Goal: Task Accomplishment & Management: Complete application form

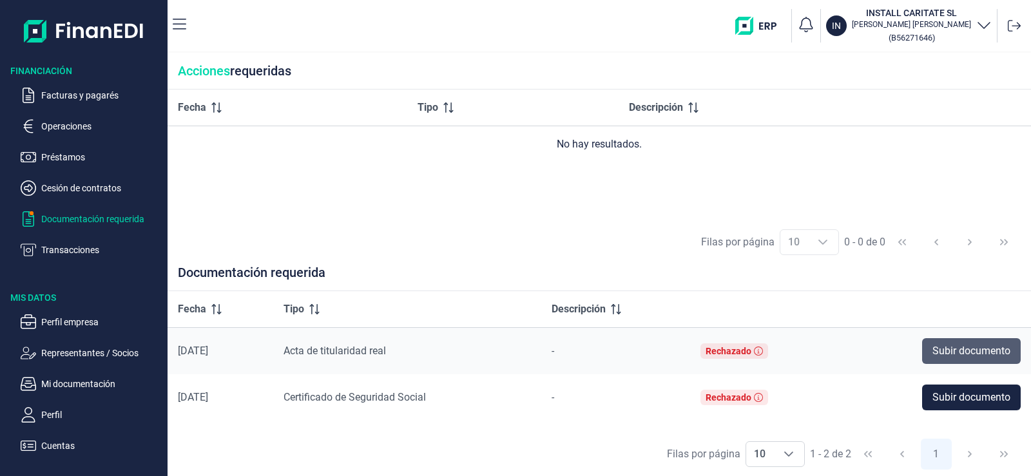
click at [973, 352] on span "Subir documento" at bounding box center [971, 350] width 78 height 15
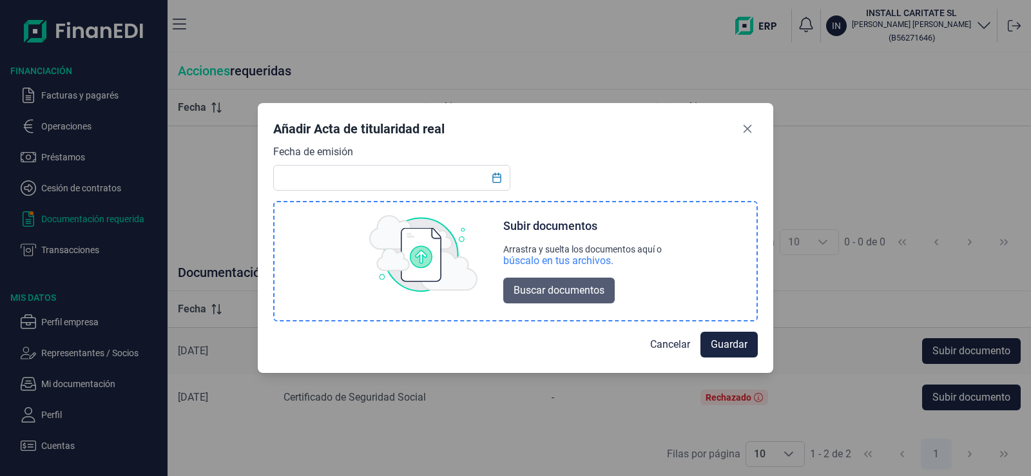
click at [591, 292] on span "Buscar documentos" at bounding box center [559, 290] width 91 height 15
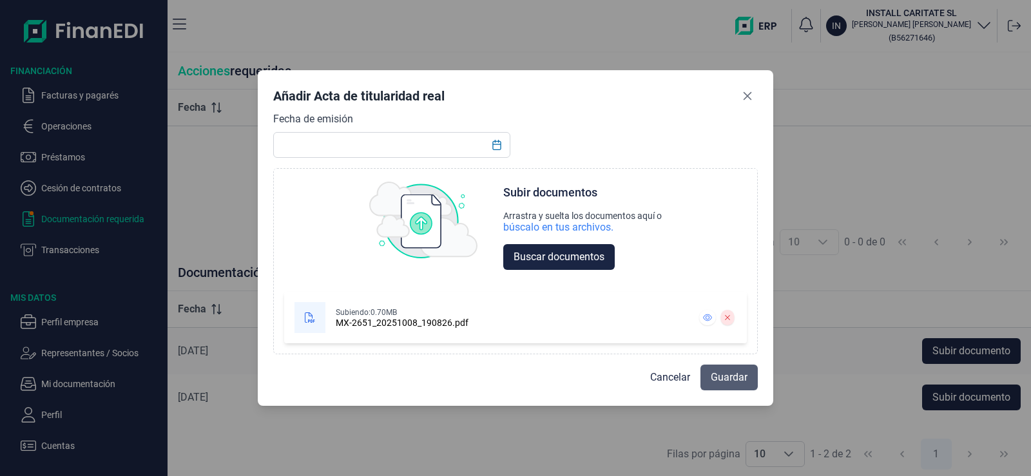
click at [740, 376] on span "Guardar" at bounding box center [729, 377] width 37 height 15
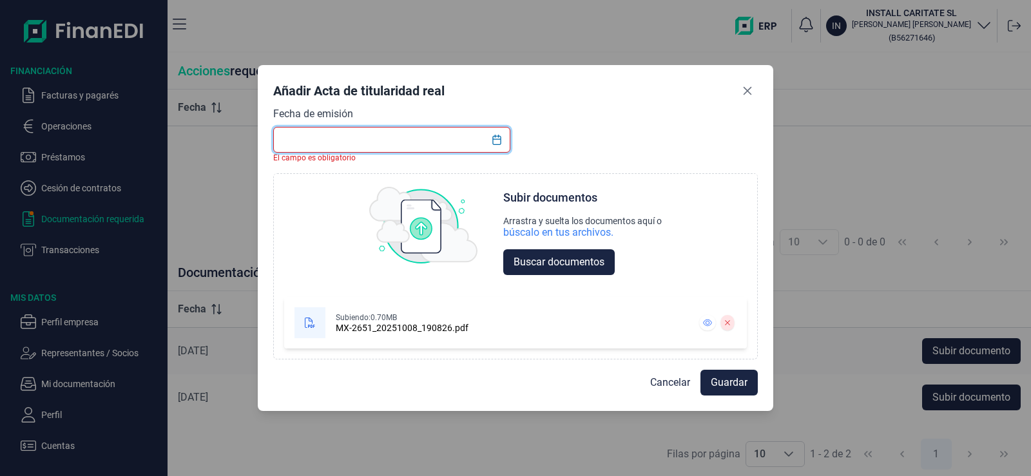
click at [351, 140] on input "text" at bounding box center [391, 140] width 237 height 26
click at [503, 141] on button "Choose Date" at bounding box center [497, 139] width 24 height 23
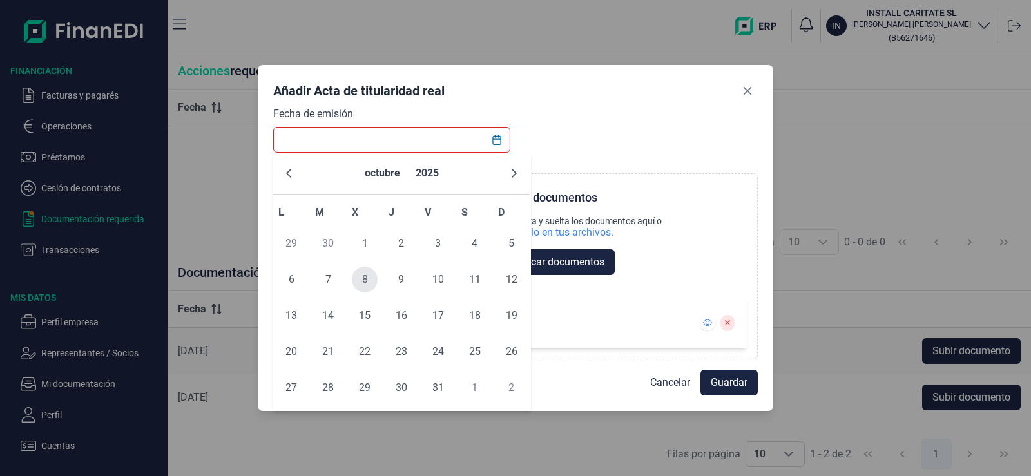
click at [365, 278] on span "8" at bounding box center [365, 280] width 26 height 26
type input "[DATE]"
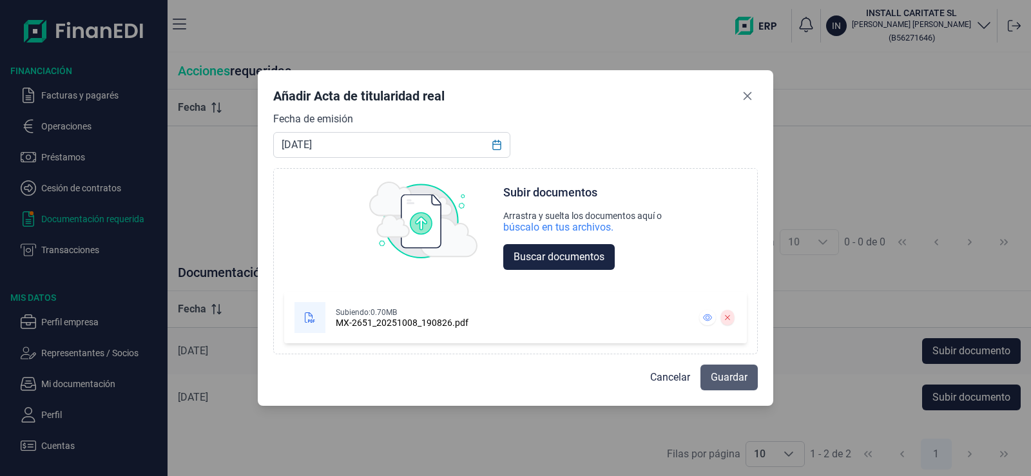
click at [722, 369] on button "Guardar" at bounding box center [728, 378] width 57 height 26
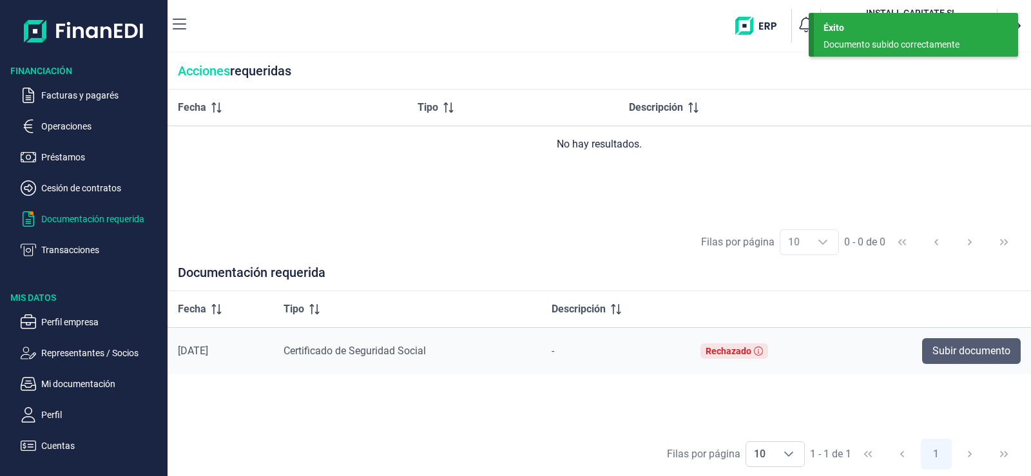
click at [974, 347] on span "Subir documento" at bounding box center [971, 350] width 78 height 15
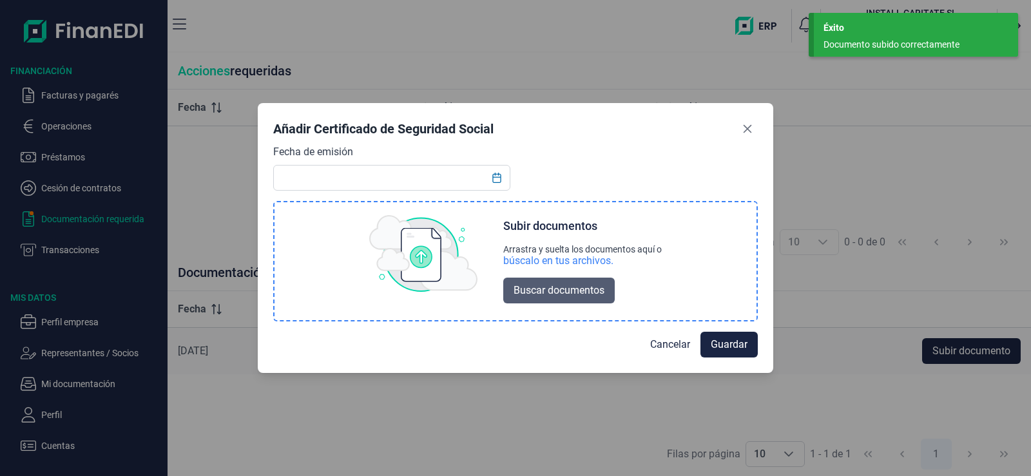
click at [572, 294] on span "Buscar documentos" at bounding box center [559, 290] width 91 height 15
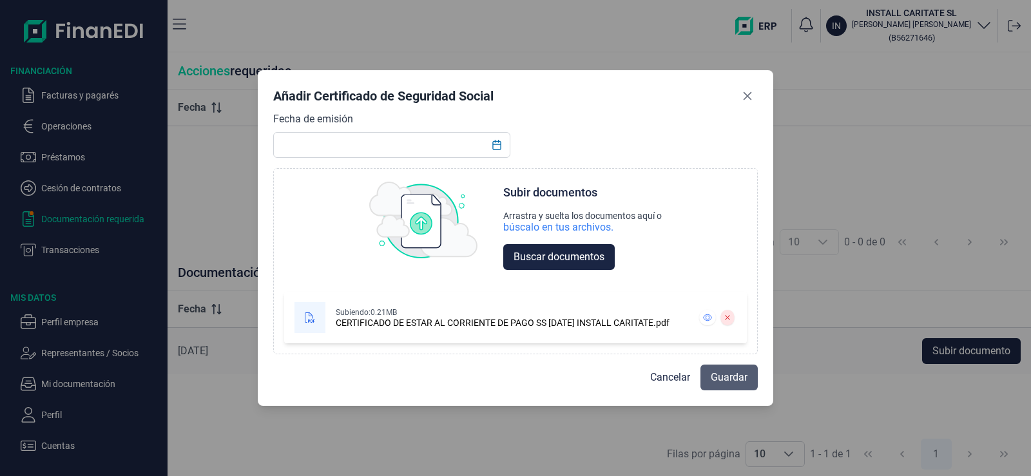
click at [729, 374] on span "Guardar" at bounding box center [729, 377] width 37 height 15
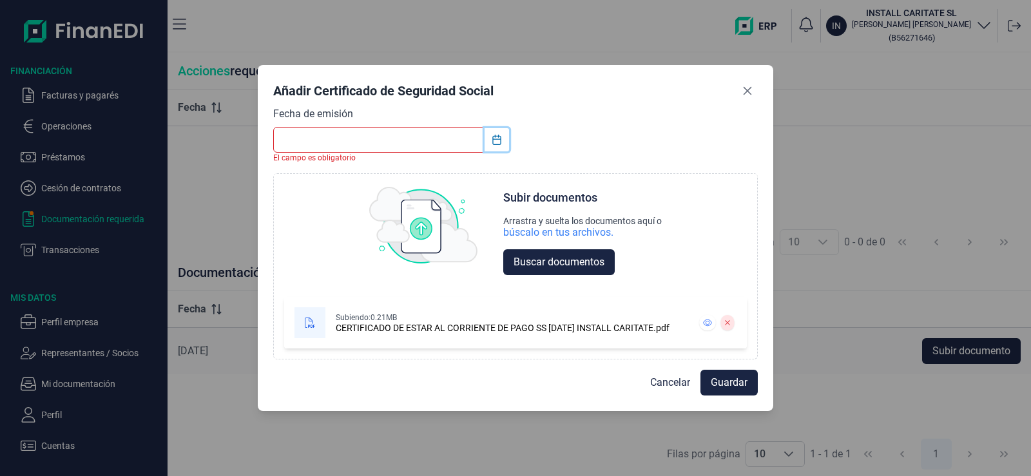
click at [499, 142] on icon "Choose Date" at bounding box center [497, 140] width 10 height 10
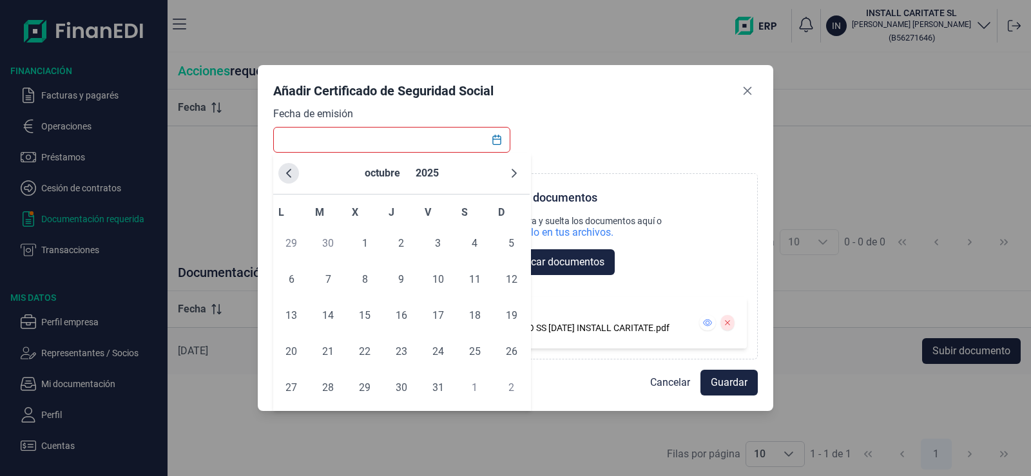
click at [291, 171] on icon "Previous Month" at bounding box center [289, 173] width 10 height 10
click at [367, 246] on span "3" at bounding box center [365, 244] width 26 height 26
type input "[DATE]"
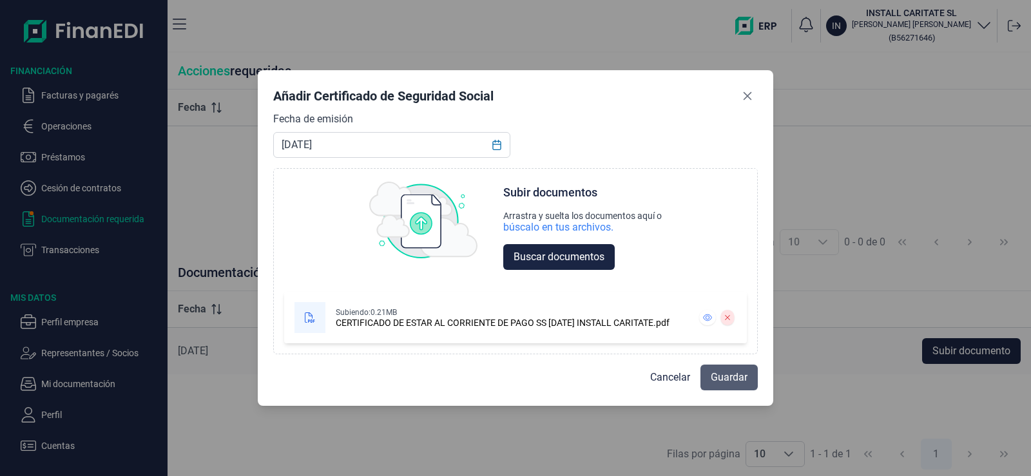
click at [716, 376] on span "Guardar" at bounding box center [729, 377] width 37 height 15
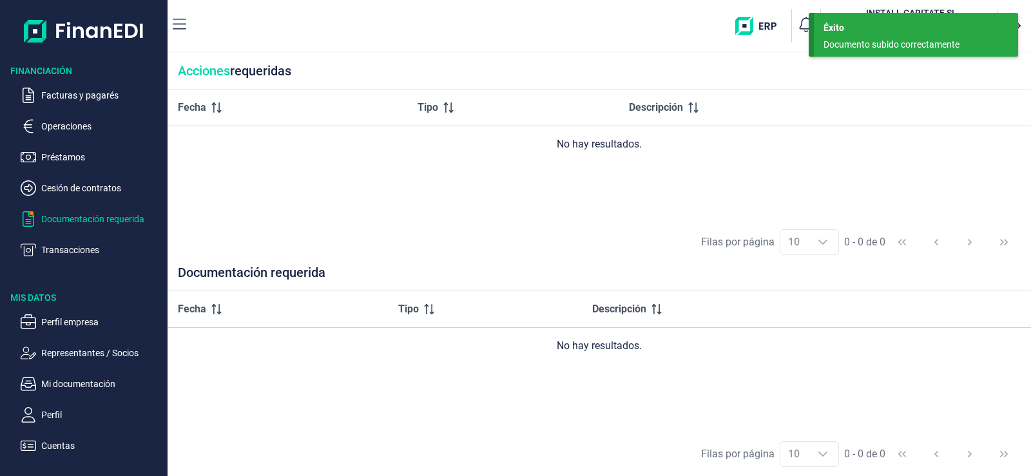
click at [88, 225] on p "Documentación requerida" at bounding box center [101, 218] width 121 height 15
click at [88, 220] on p "Documentación requerida" at bounding box center [101, 218] width 121 height 15
click at [34, 213] on span "button" at bounding box center [32, 213] width 8 height 8
click at [34, 213] on span "button" at bounding box center [31, 213] width 7 height 7
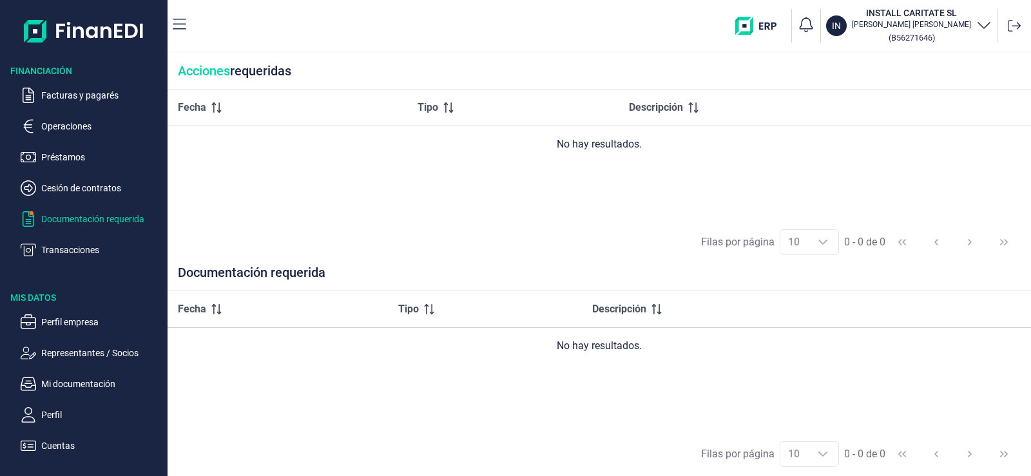
click at [387, 393] on div "Fecha Tipo Descripción No hay resultados." at bounding box center [599, 361] width 863 height 141
click at [405, 237] on div "Filas por página 10 10 10 0 - 0 de 0" at bounding box center [599, 242] width 863 height 44
click at [546, 215] on div "Fecha Tipo Descripción No hay resultados." at bounding box center [599, 155] width 863 height 131
click at [317, 207] on div "Fecha Tipo Descripción No hay resultados." at bounding box center [599, 155] width 863 height 131
click at [68, 99] on p "Facturas y pagarés" at bounding box center [101, 95] width 121 height 15
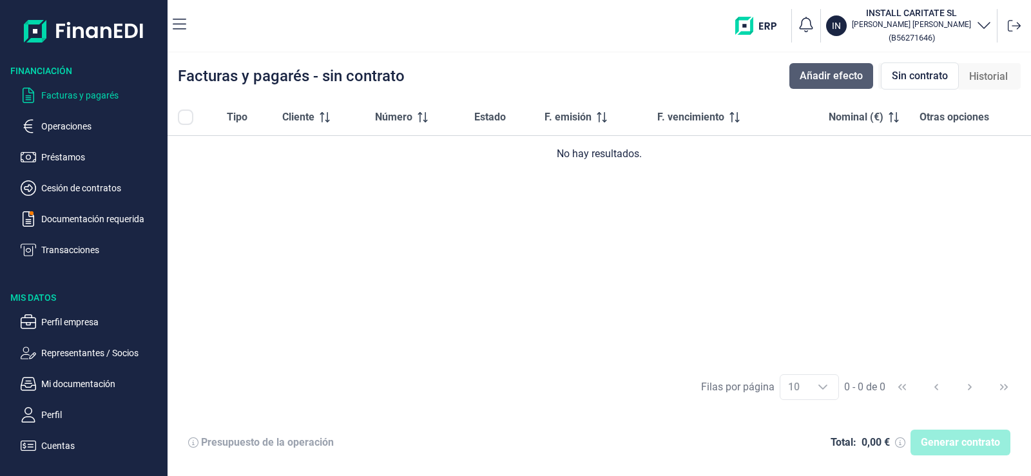
click at [837, 75] on span "Añadir efecto" at bounding box center [831, 75] width 63 height 15
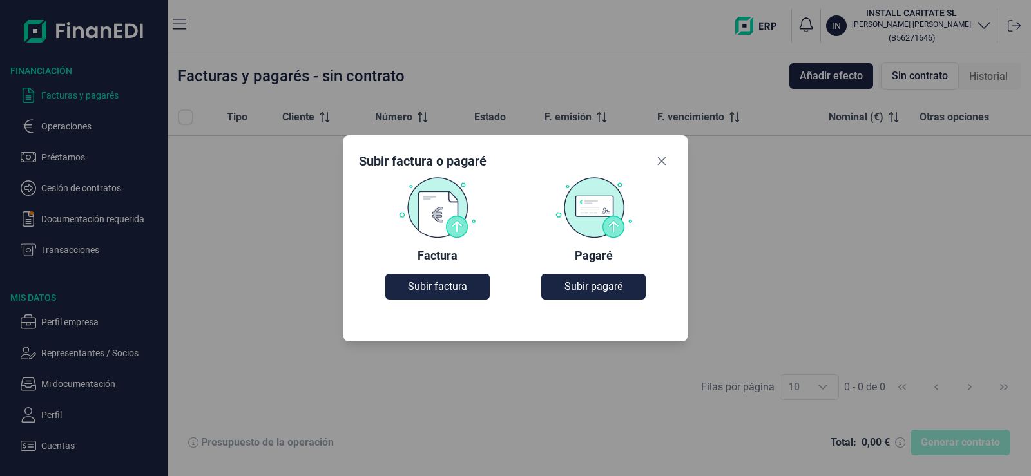
click at [859, 249] on div "Subir factura [PERSON_NAME] Factura Subir factura [PERSON_NAME] [PERSON_NAME]" at bounding box center [515, 238] width 1031 height 476
click at [655, 162] on button "Close" at bounding box center [661, 161] width 21 height 21
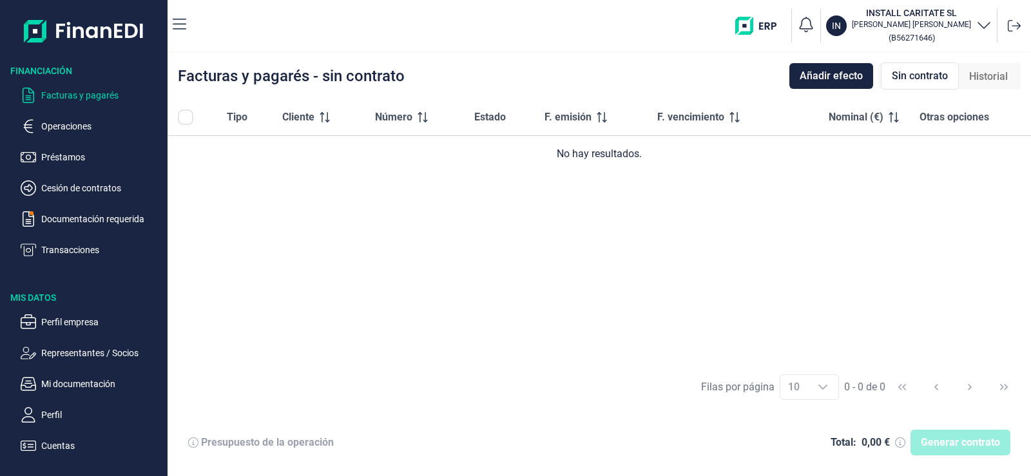
click at [809, 213] on div "Tipo Cliente Número Estado F. emisión F. vencimiento Nominal (€) Otras opciones…" at bounding box center [599, 231] width 863 height 265
click at [72, 97] on p "Facturas y pagarés" at bounding box center [101, 95] width 121 height 15
click at [922, 244] on div "Tipo Cliente Número Estado F. emisión F. vencimiento Nominal (€) Otras opciones…" at bounding box center [599, 231] width 863 height 265
click at [467, 285] on div "Tipo Cliente Número Estado F. emisión F. vencimiento Nominal (€) Otras opciones…" at bounding box center [599, 231] width 863 height 265
click at [59, 95] on p "Facturas y pagarés" at bounding box center [101, 95] width 121 height 15
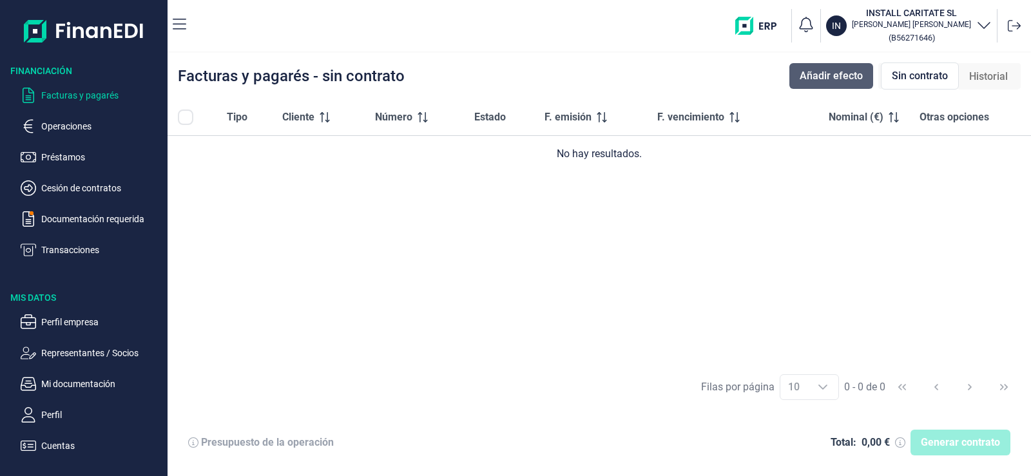
click at [823, 73] on span "Añadir efecto" at bounding box center [831, 75] width 63 height 15
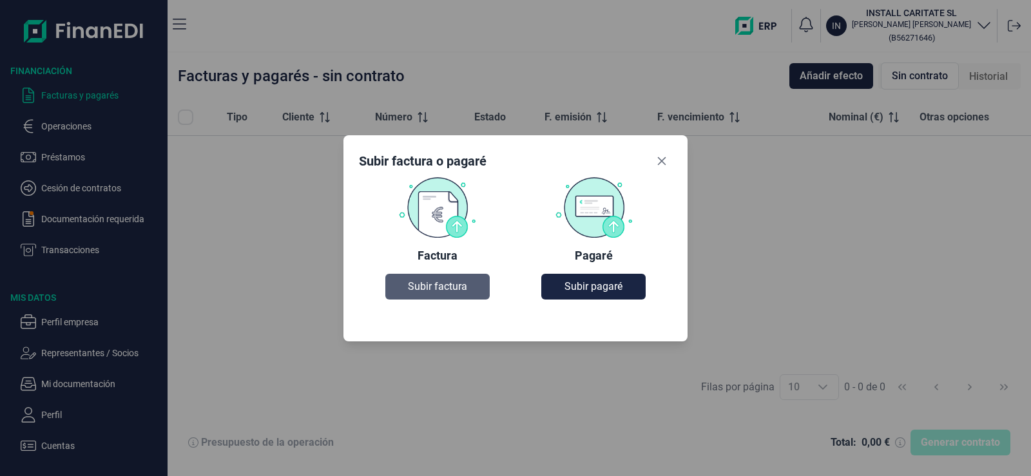
click at [471, 287] on button "Subir factura" at bounding box center [437, 287] width 104 height 26
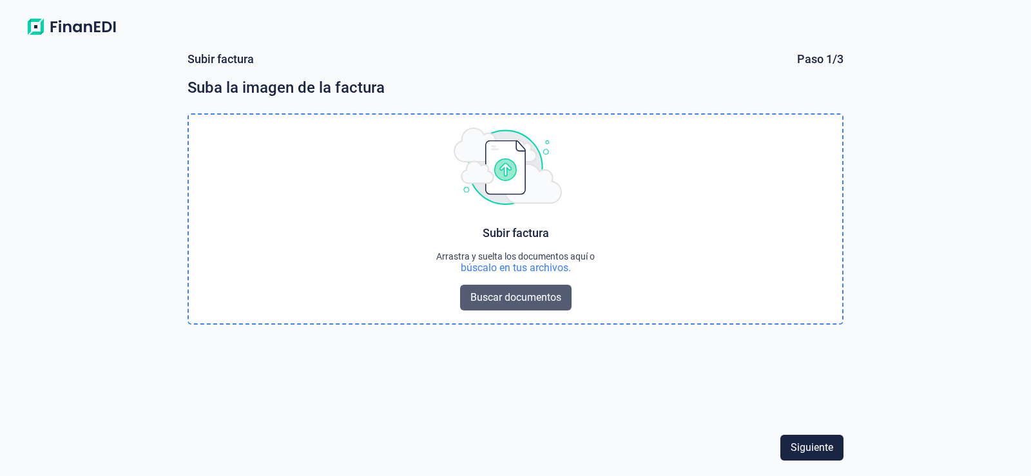
click at [524, 296] on span "Buscar documentos" at bounding box center [515, 297] width 91 height 15
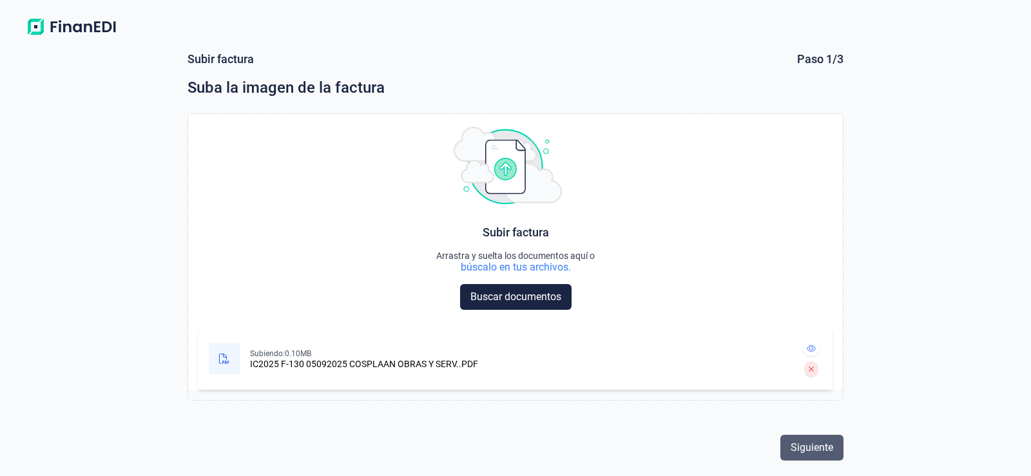
click at [819, 446] on span "Siguiente" at bounding box center [812, 447] width 43 height 15
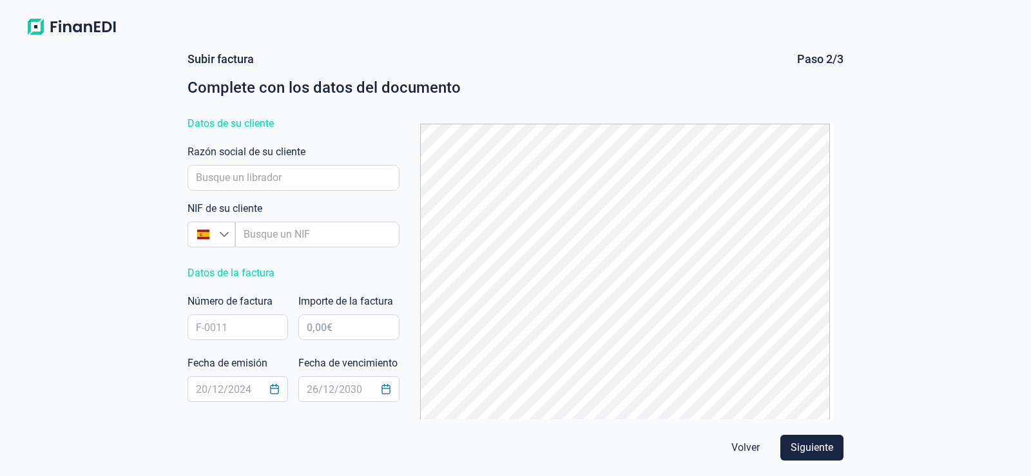
click at [819, 446] on span "Siguiente" at bounding box center [812, 447] width 43 height 15
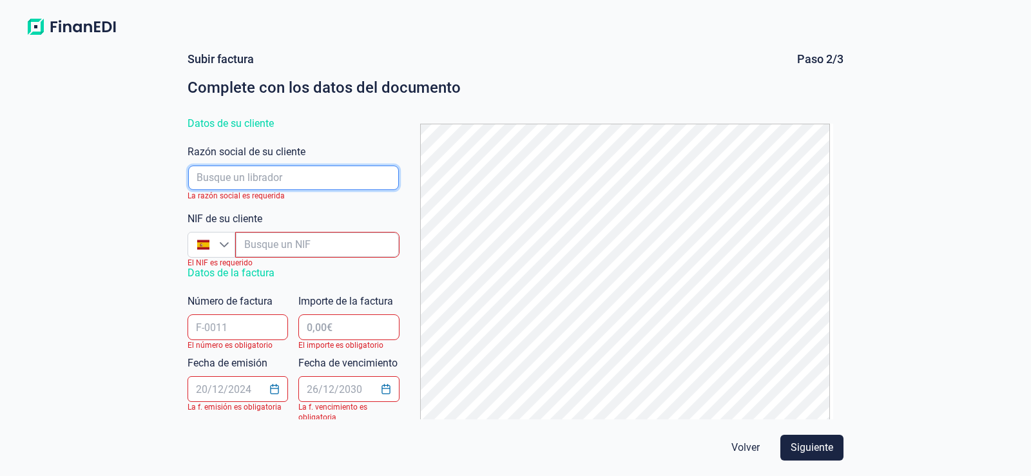
click at [264, 178] on input "empresaAutocomplete" at bounding box center [293, 178] width 211 height 24
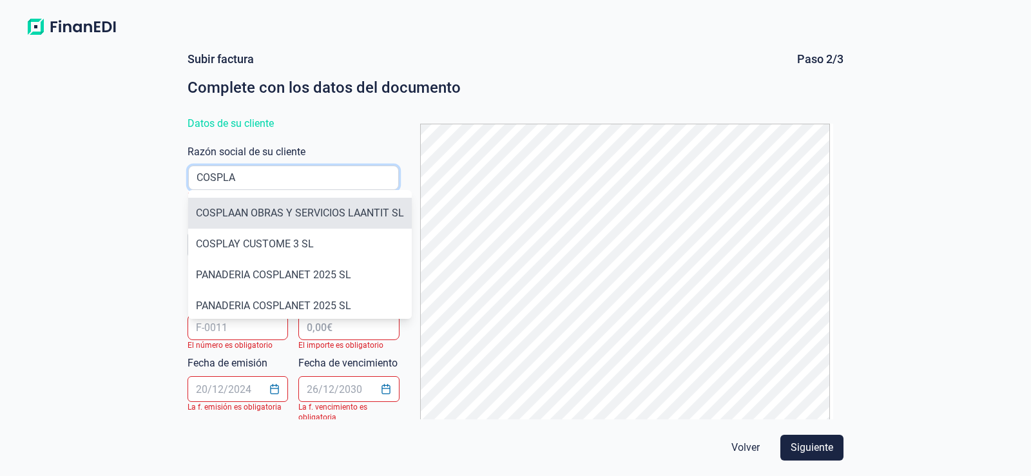
type input "COSPLA"
click at [281, 211] on li "COSPLAAN OBRAS Y SERVICIOS LAANTIT SL" at bounding box center [300, 213] width 224 height 31
type input "B63392955"
type input "COSPLAAN OBRAS Y SERVICIOS LAANTIT SL"
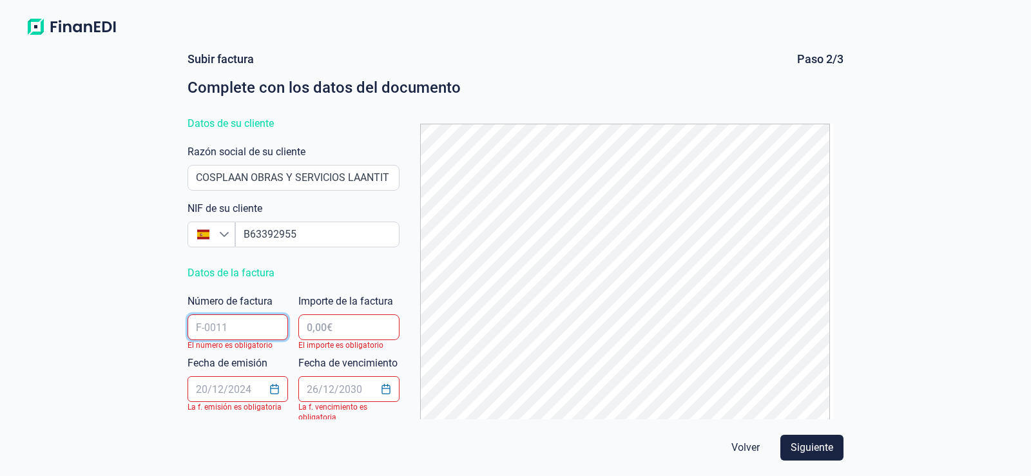
click at [240, 323] on input "text" at bounding box center [238, 327] width 101 height 26
type input "IC2025F130"
click at [326, 334] on input "text" at bounding box center [348, 327] width 101 height 26
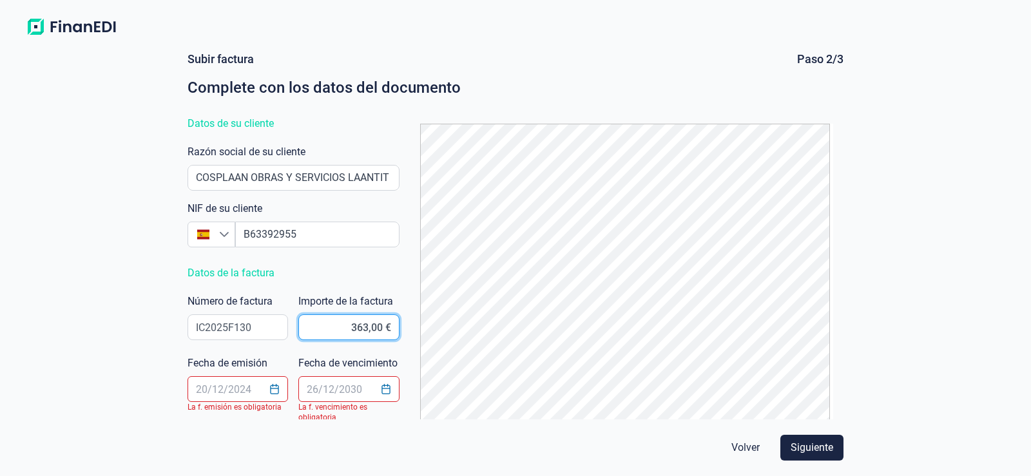
type input "3.630,00 €"
click at [252, 391] on input "text" at bounding box center [238, 389] width 101 height 26
click at [282, 389] on button "Choose Date" at bounding box center [274, 389] width 24 height 23
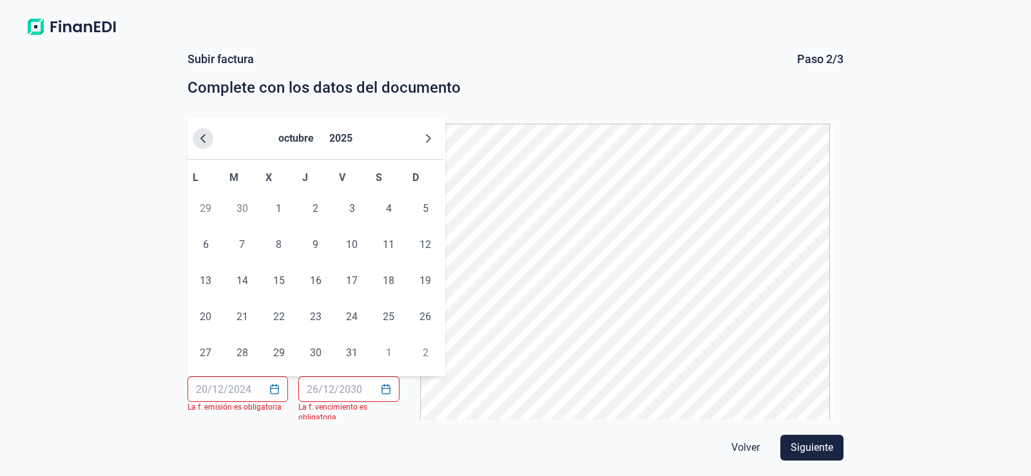
click at [197, 141] on button "Previous Month" at bounding box center [203, 138] width 21 height 21
click at [355, 207] on span "5" at bounding box center [352, 209] width 26 height 26
type input "[DATE]"
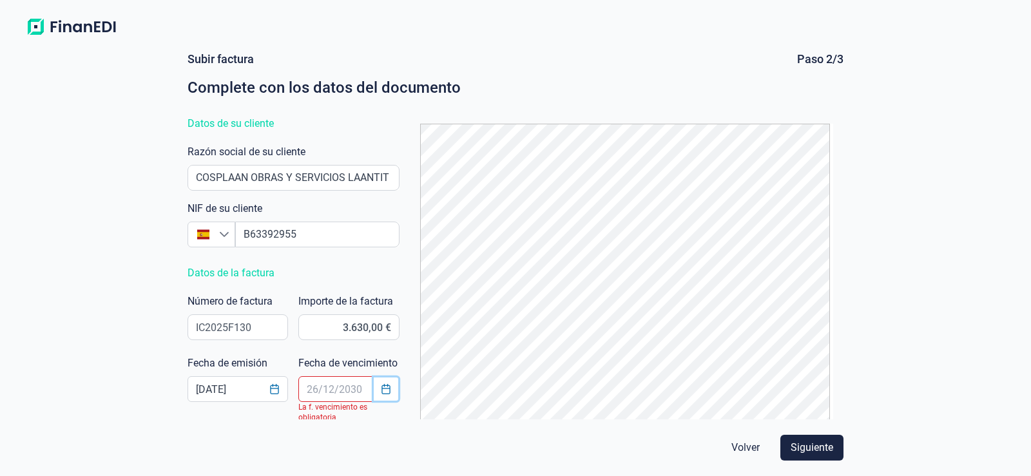
click at [381, 390] on icon "Choose Date" at bounding box center [386, 389] width 10 height 10
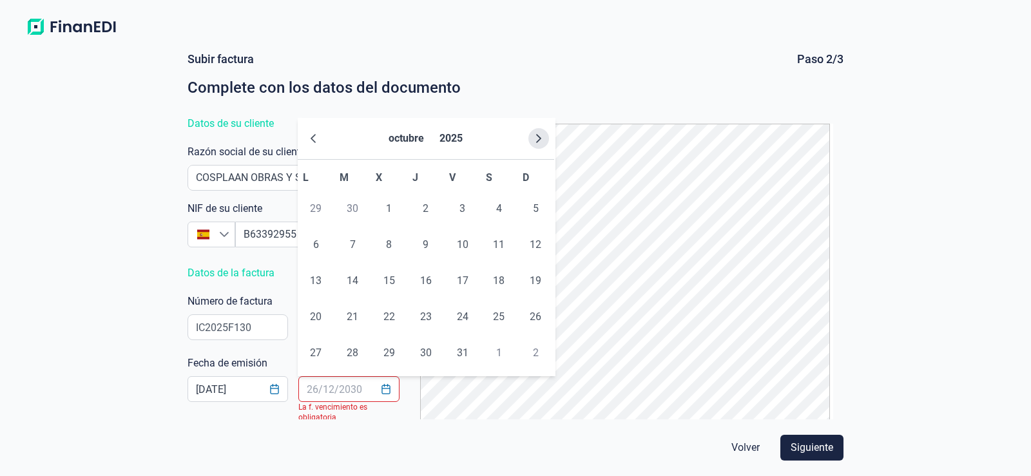
click at [531, 140] on button "Next Month" at bounding box center [538, 138] width 21 height 21
click at [535, 142] on icon "Next Month" at bounding box center [539, 138] width 10 height 10
click at [459, 210] on span "5" at bounding box center [463, 209] width 26 height 26
type input "[DATE]"
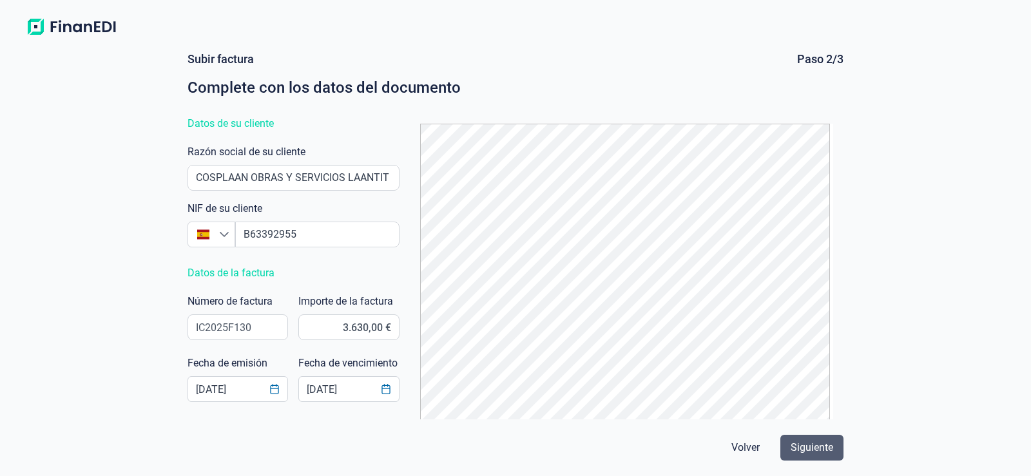
click at [809, 447] on span "Siguiente" at bounding box center [812, 447] width 43 height 15
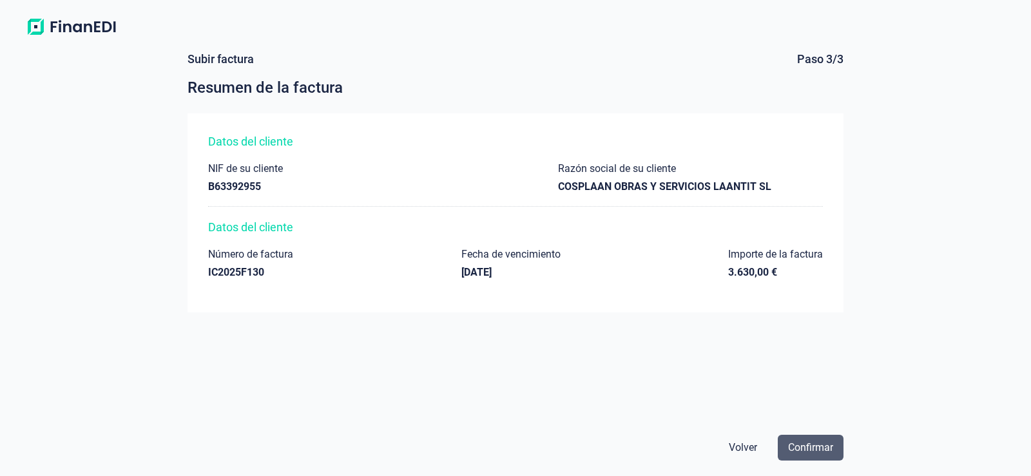
click at [807, 453] on span "Confirmar" at bounding box center [810, 447] width 45 height 15
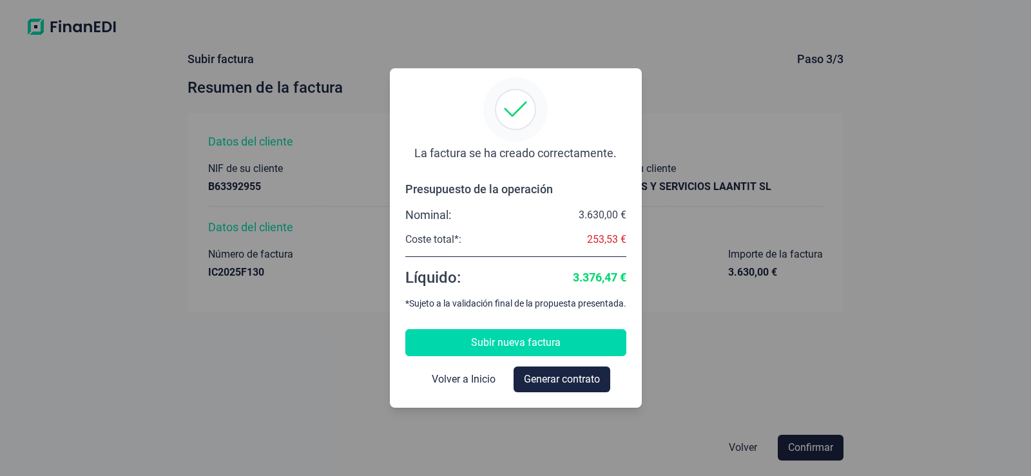
click at [564, 343] on button "Subir nueva factura" at bounding box center [515, 342] width 221 height 27
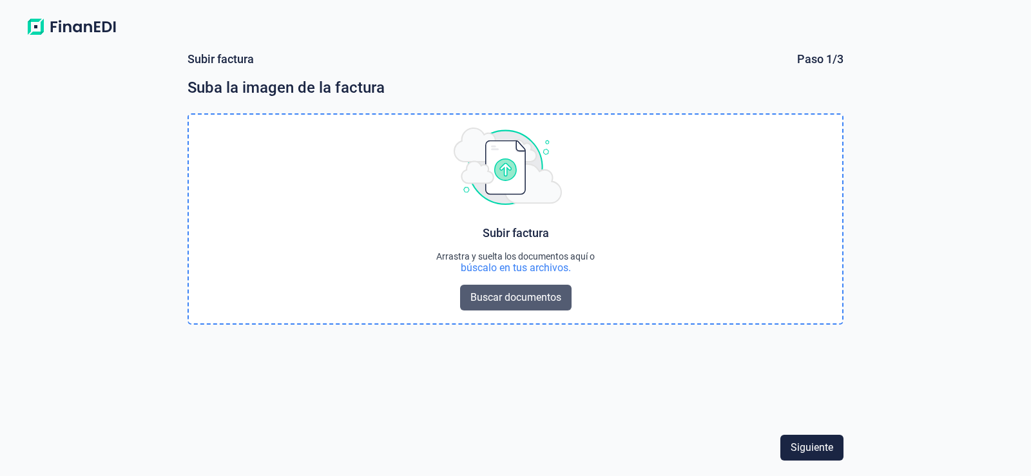
click at [519, 300] on span "Buscar documentos" at bounding box center [515, 297] width 91 height 15
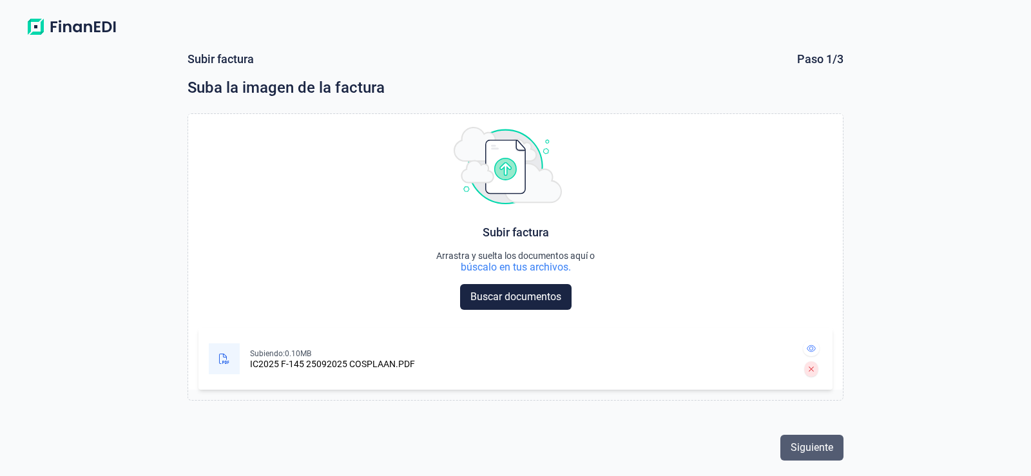
click at [829, 447] on span "Siguiente" at bounding box center [812, 447] width 43 height 15
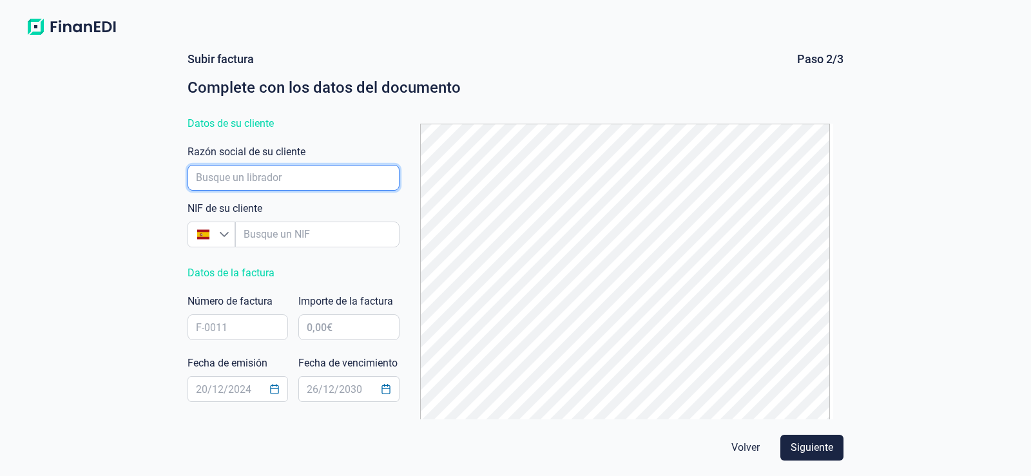
click at [269, 184] on input "empresaAutocomplete" at bounding box center [294, 178] width 212 height 26
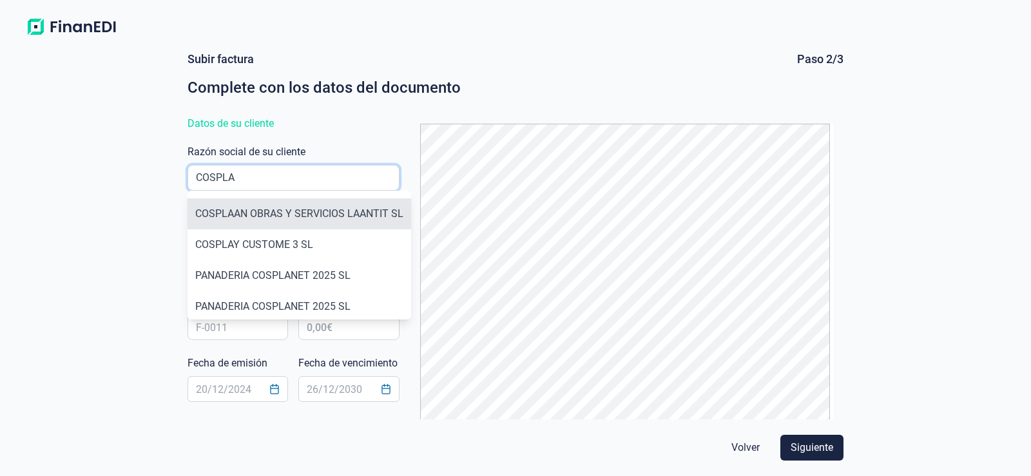
type input "COSPLA"
click at [260, 215] on li "COSPLAAN OBRAS Y SERVICIOS LAANTIT SL" at bounding box center [300, 213] width 224 height 31
type input "B63392955"
type input "COSPLAAN OBRAS Y SERVICIOS LAANTIT SL"
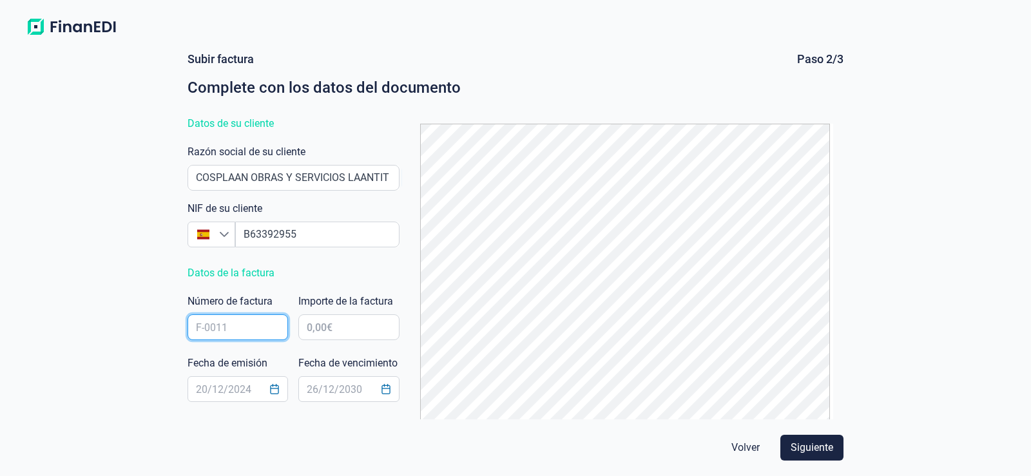
click at [242, 336] on input "text" at bounding box center [238, 327] width 101 height 26
type input "IC2025 F-145"
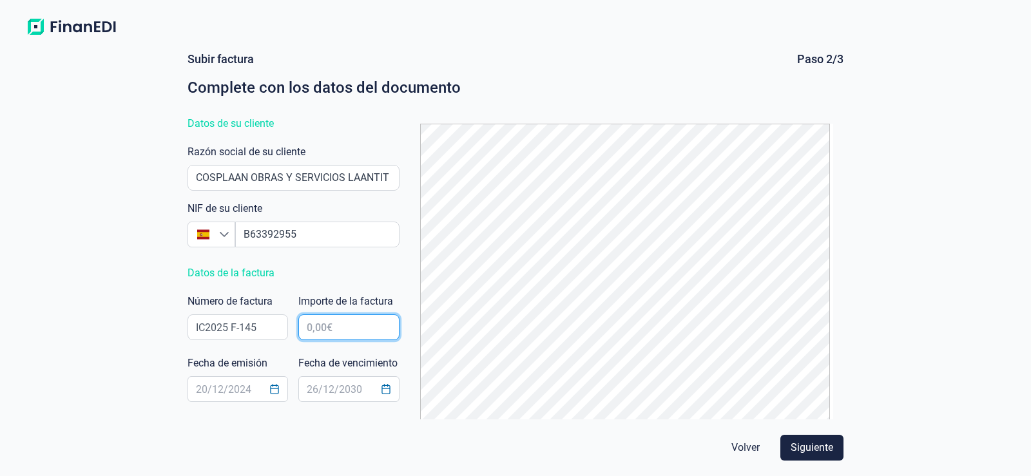
click at [339, 333] on input "text" at bounding box center [348, 327] width 101 height 26
type input "17.182,00 €"
click at [274, 388] on icon "Choose Date" at bounding box center [274, 389] width 10 height 10
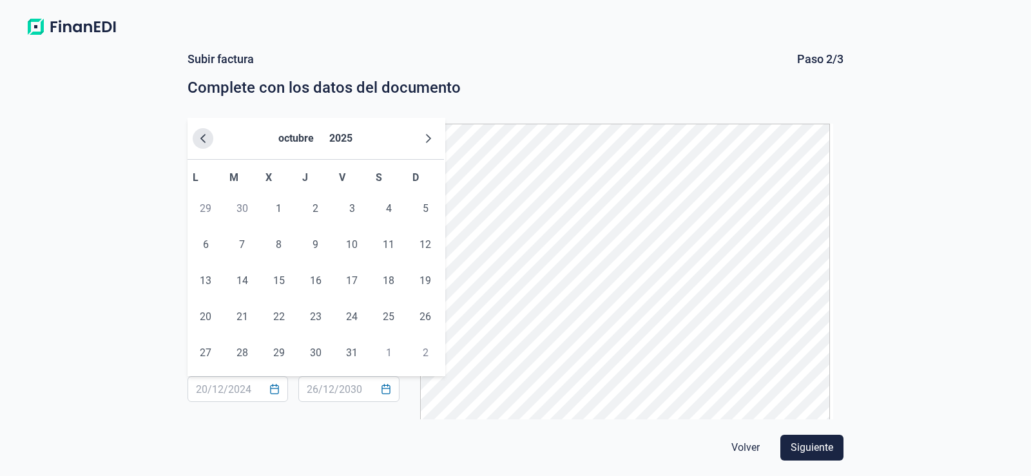
click at [206, 137] on icon "Previous Month" at bounding box center [203, 138] width 10 height 10
click at [351, 316] on span "26" at bounding box center [352, 317] width 26 height 26
type input "[DATE]"
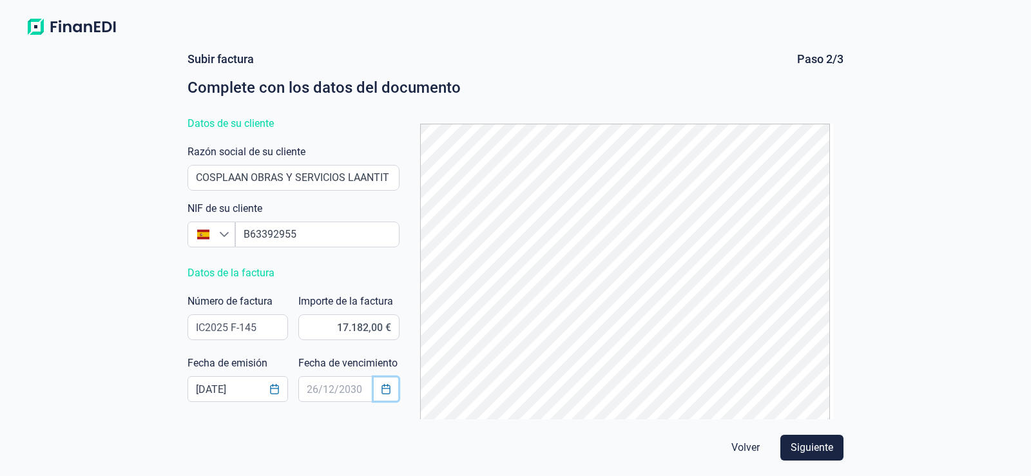
click at [383, 389] on icon "Choose Date" at bounding box center [385, 389] width 8 height 10
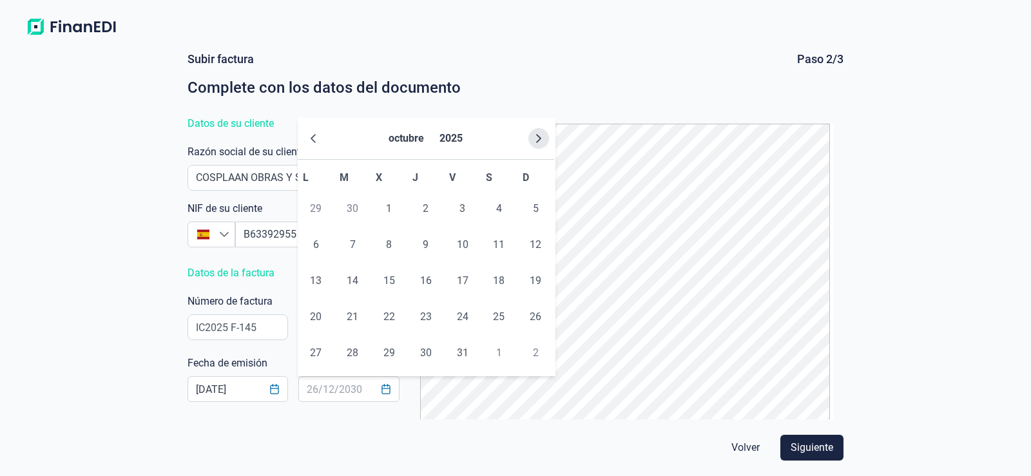
click at [539, 137] on icon "Next Month" at bounding box center [538, 138] width 5 height 9
click at [392, 314] on span "24" at bounding box center [389, 317] width 26 height 26
type input "[DATE]"
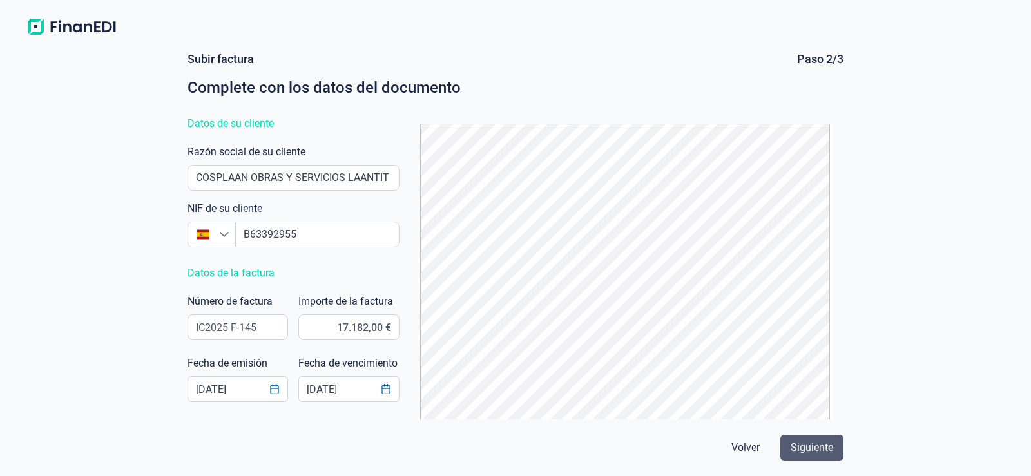
click at [810, 448] on span "Siguiente" at bounding box center [812, 447] width 43 height 15
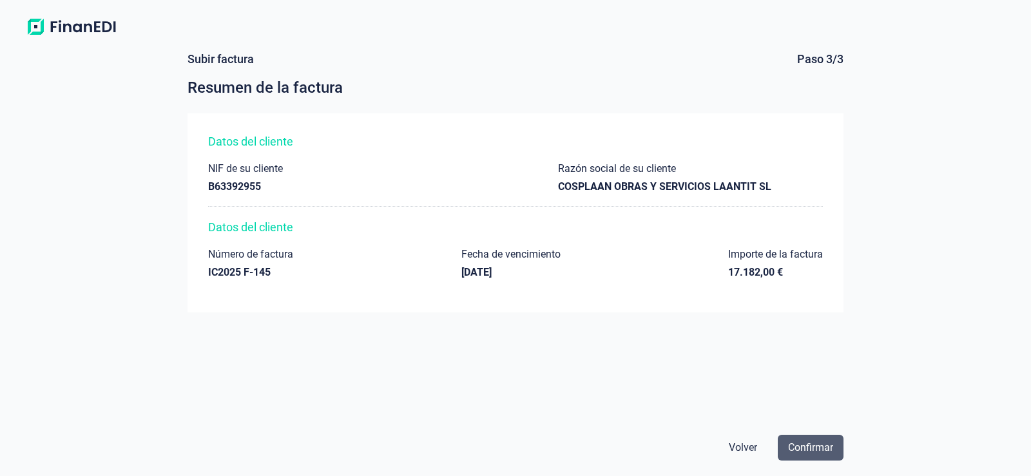
click at [809, 448] on span "Confirmar" at bounding box center [810, 447] width 45 height 15
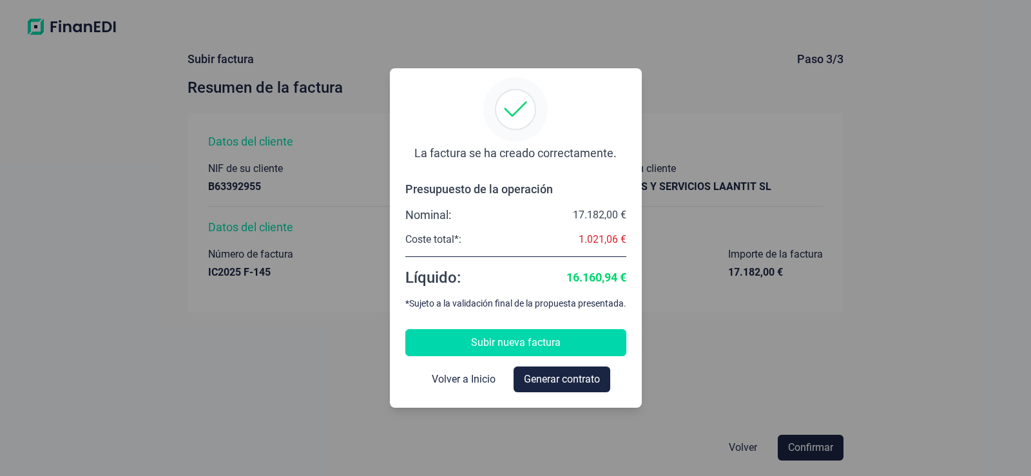
click at [539, 348] on span "Subir nueva factura" at bounding box center [516, 342] width 90 height 15
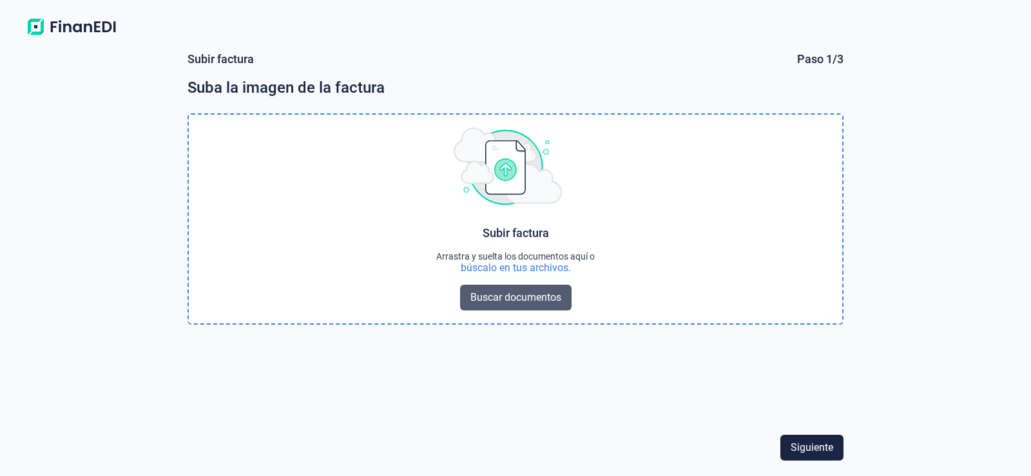
click at [515, 302] on span "Buscar documentos" at bounding box center [515, 297] width 91 height 15
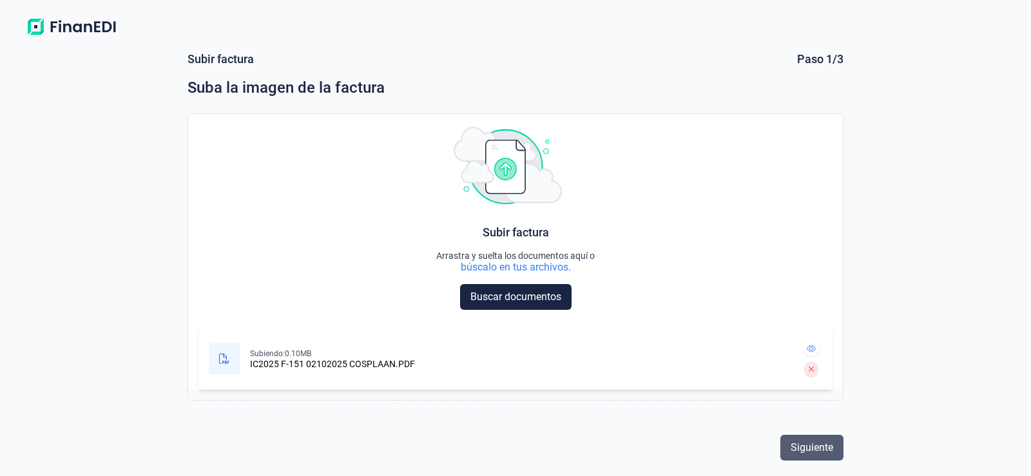
click at [798, 444] on span "Siguiente" at bounding box center [812, 447] width 43 height 15
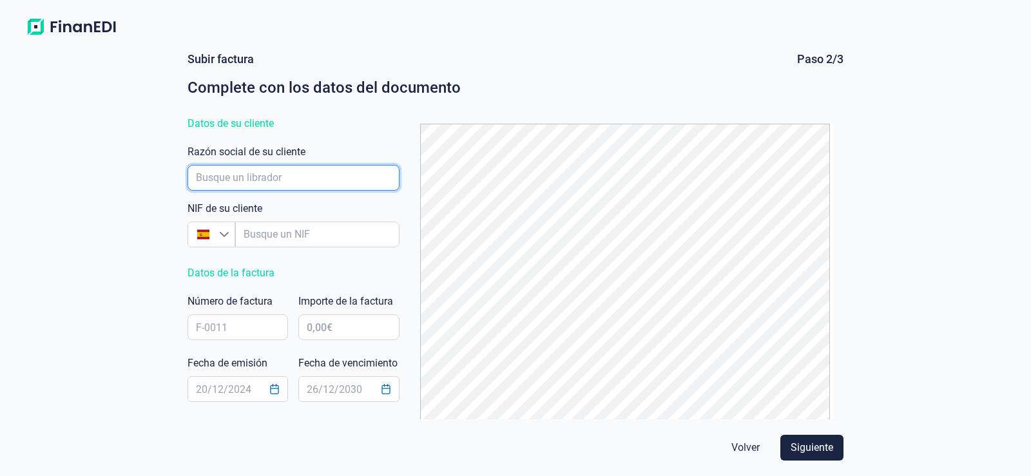
click at [257, 177] on input "empresaAutocomplete" at bounding box center [294, 178] width 212 height 26
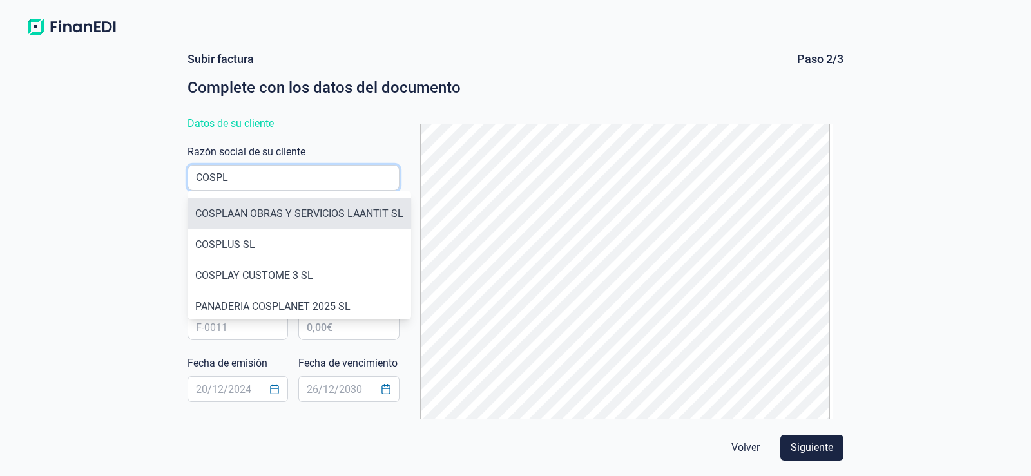
type input "COSPL"
click at [257, 219] on li "COSPLAAN OBRAS Y SERVICIOS LAANTIT SL" at bounding box center [300, 213] width 224 height 31
type input "B63392955"
type input "COSPLAAN OBRAS Y SERVICIOS LAANTIT SL"
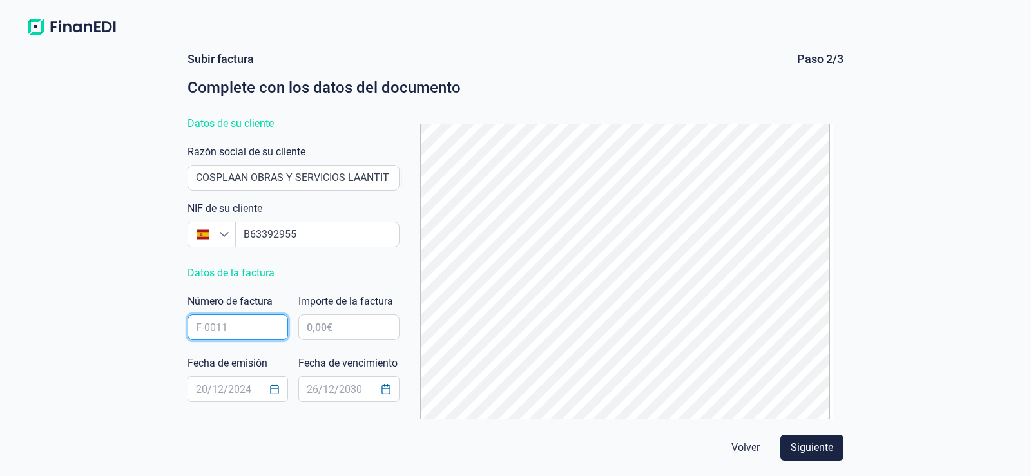
click at [250, 335] on input "text" at bounding box center [238, 327] width 101 height 26
type input "IC2025 F 151"
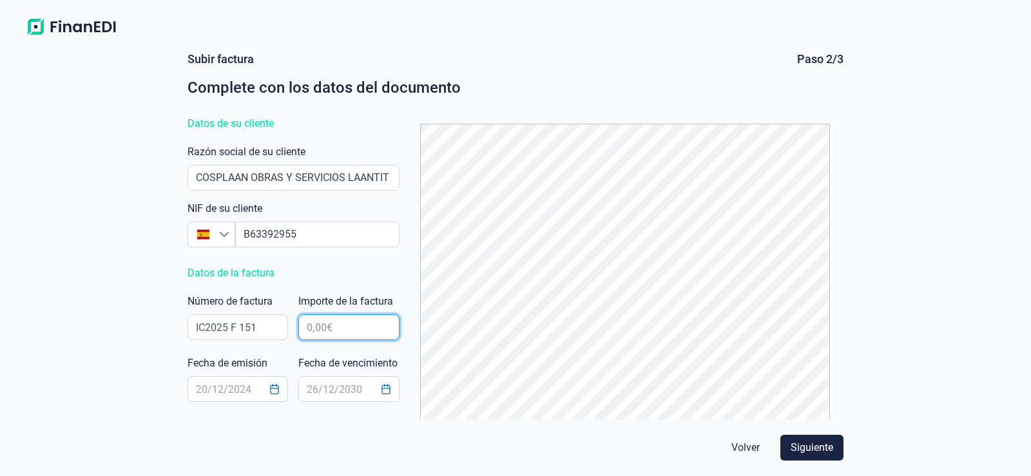
click at [332, 327] on input "text" at bounding box center [348, 327] width 101 height 26
type input "2.722,50 €"
click at [278, 391] on icon "Choose Date" at bounding box center [275, 389] width 8 height 10
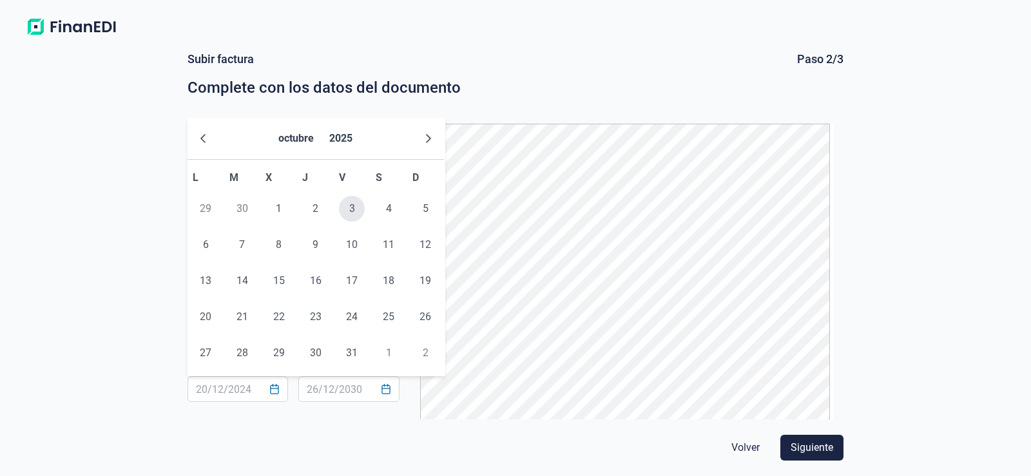
click at [351, 202] on span "3" at bounding box center [352, 209] width 26 height 26
type input "[DATE]"
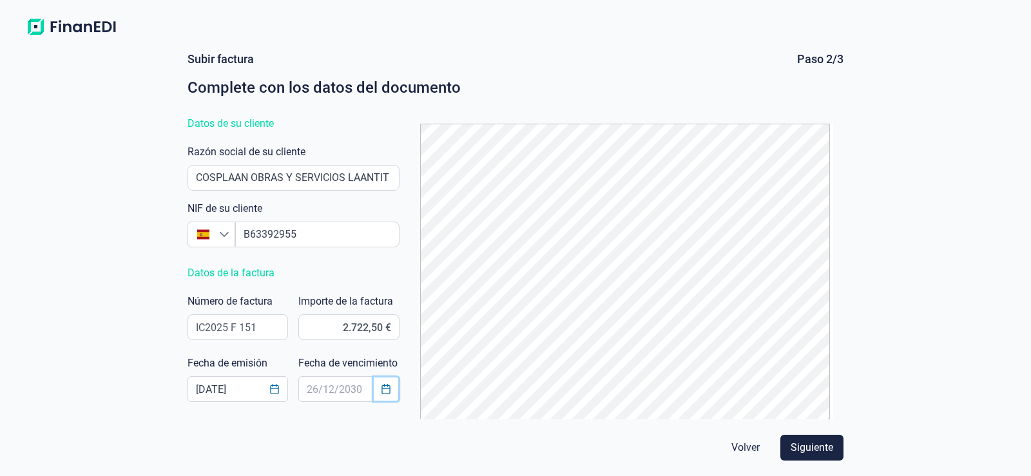
click at [385, 389] on icon "Choose Date" at bounding box center [385, 389] width 8 height 10
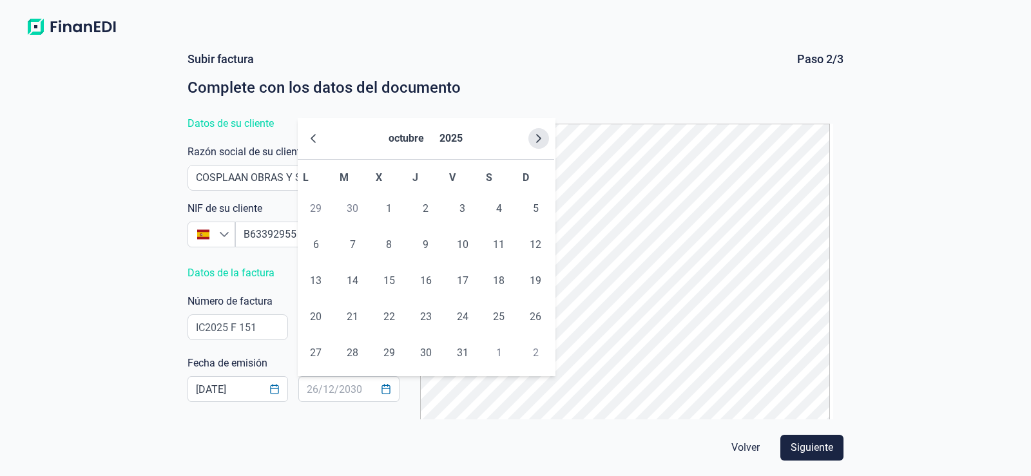
click at [546, 138] on button "Next Month" at bounding box center [538, 138] width 21 height 21
click at [541, 138] on icon "Next Month" at bounding box center [539, 138] width 10 height 10
click at [389, 319] on span "24" at bounding box center [389, 317] width 26 height 26
type input "[DATE]"
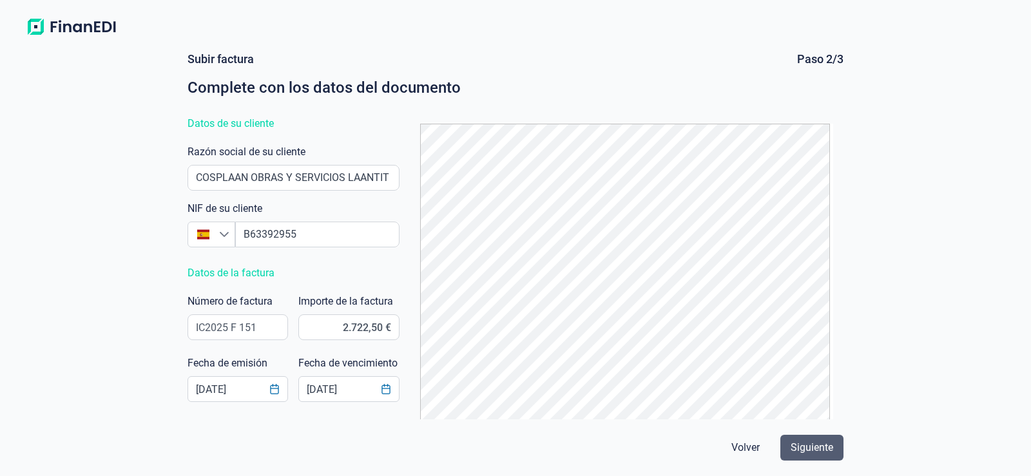
click at [818, 448] on span "Siguiente" at bounding box center [812, 447] width 43 height 15
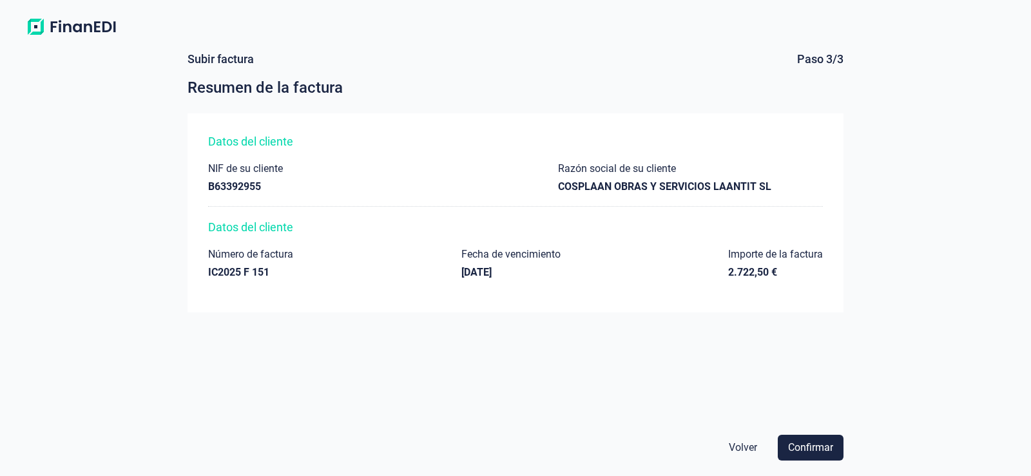
click at [818, 448] on span "Confirmar" at bounding box center [810, 447] width 45 height 15
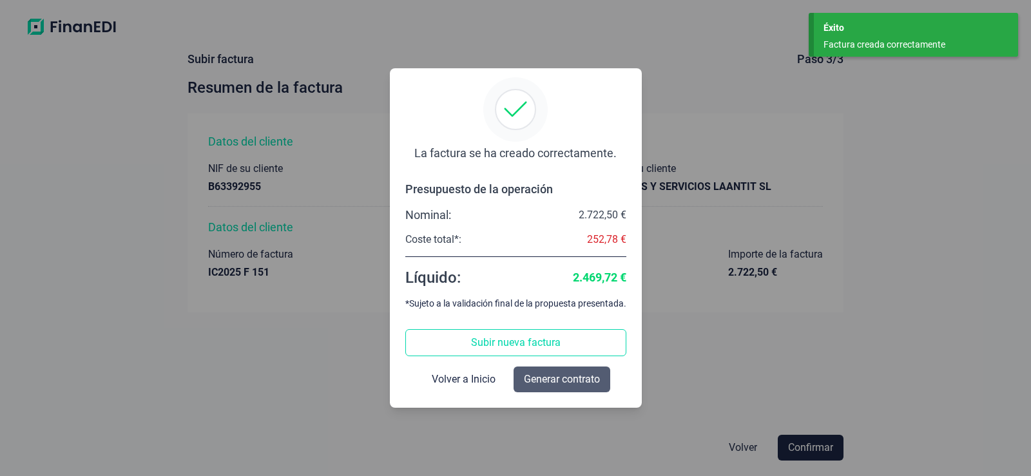
click at [583, 389] on button "Generar contrato" at bounding box center [562, 380] width 97 height 26
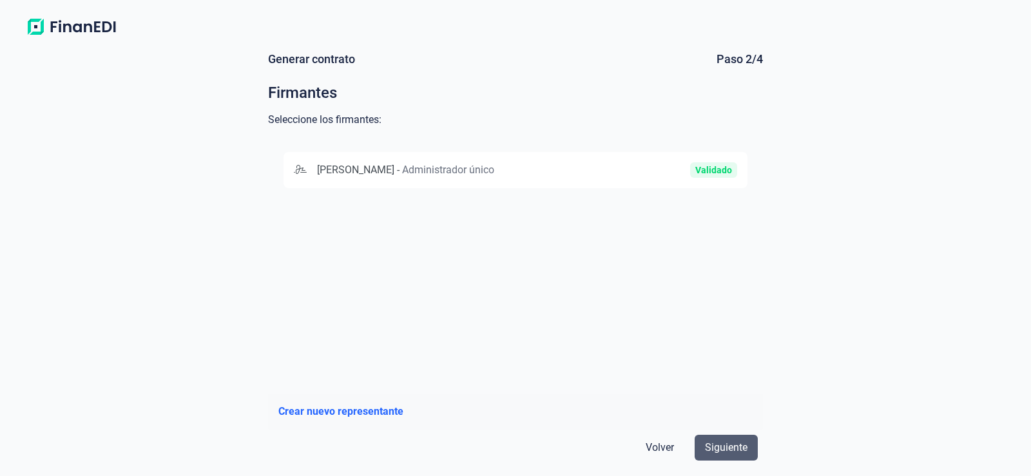
click at [734, 448] on span "Siguiente" at bounding box center [726, 447] width 43 height 15
click at [481, 169] on span "Administrador único" at bounding box center [448, 170] width 92 height 12
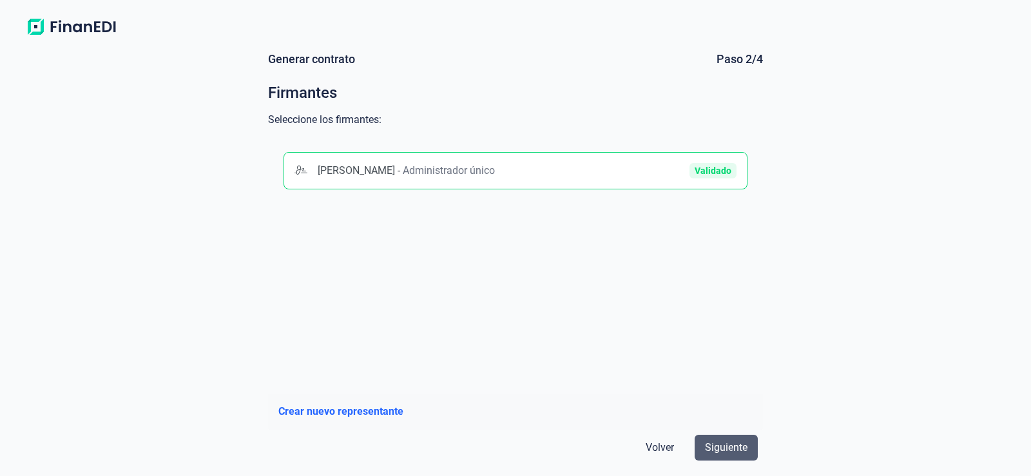
click at [715, 446] on span "Siguiente" at bounding box center [726, 447] width 43 height 15
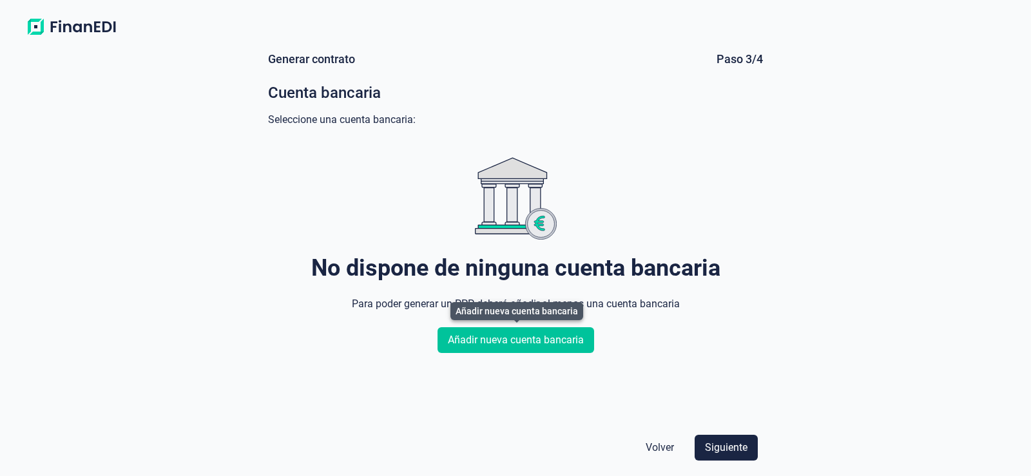
click at [494, 345] on span "Añadir nueva cuenta bancaria" at bounding box center [516, 339] width 136 height 15
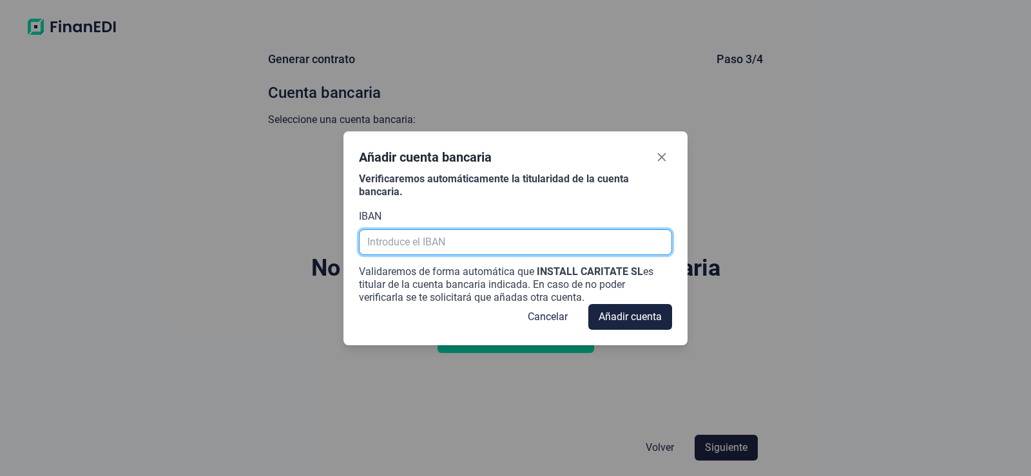
click at [457, 247] on input "text" at bounding box center [515, 242] width 313 height 26
click at [905, 138] on div "Añadir cuenta bancaria Verificaremos automáticamente la titularidad de la cuent…" at bounding box center [515, 238] width 1031 height 476
click at [410, 240] on input "text" at bounding box center [515, 242] width 313 height 26
click at [407, 244] on input "text" at bounding box center [515, 242] width 313 height 26
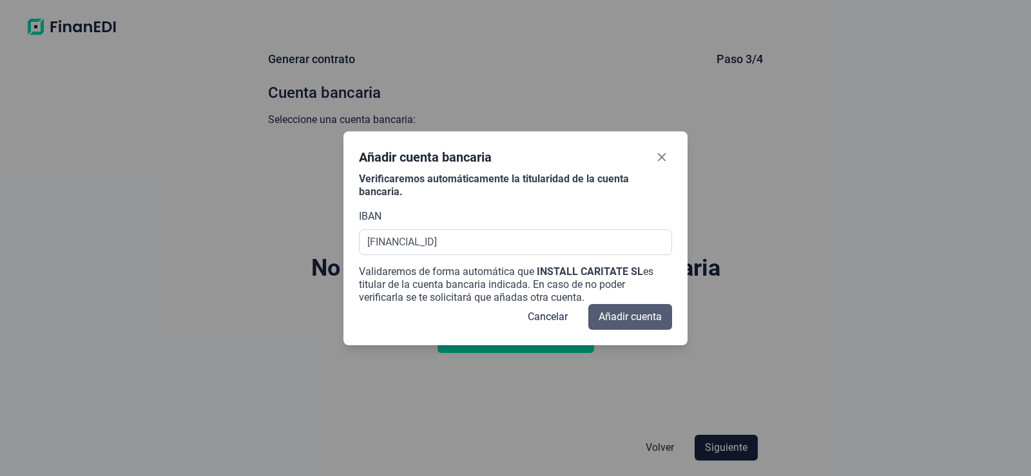
type input "[FINANCIAL_ID]"
click at [655, 311] on span "Añadir cuenta" at bounding box center [630, 316] width 63 height 15
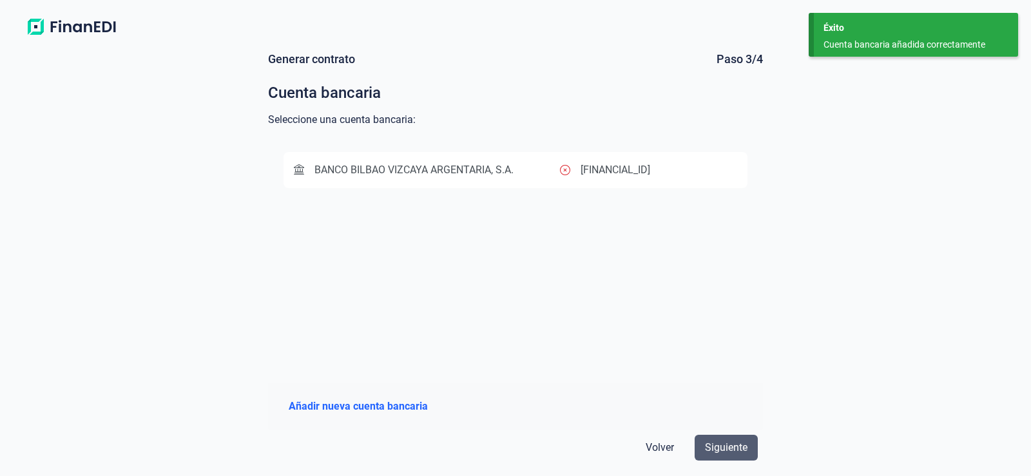
click at [725, 450] on span "Siguiente" at bounding box center [726, 447] width 43 height 15
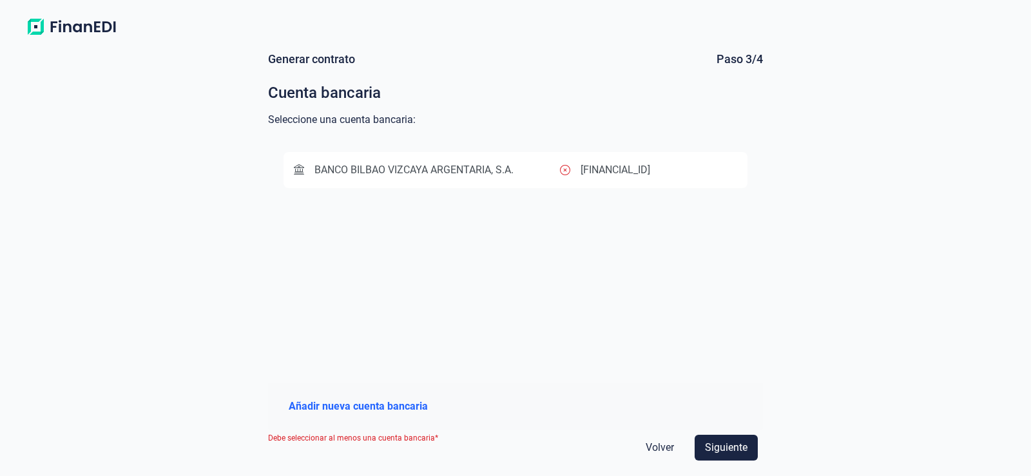
click at [550, 174] on div "BANCO BILBAO VIZCAYA ARGENTARIA, S.A." at bounding box center [427, 169] width 266 height 15
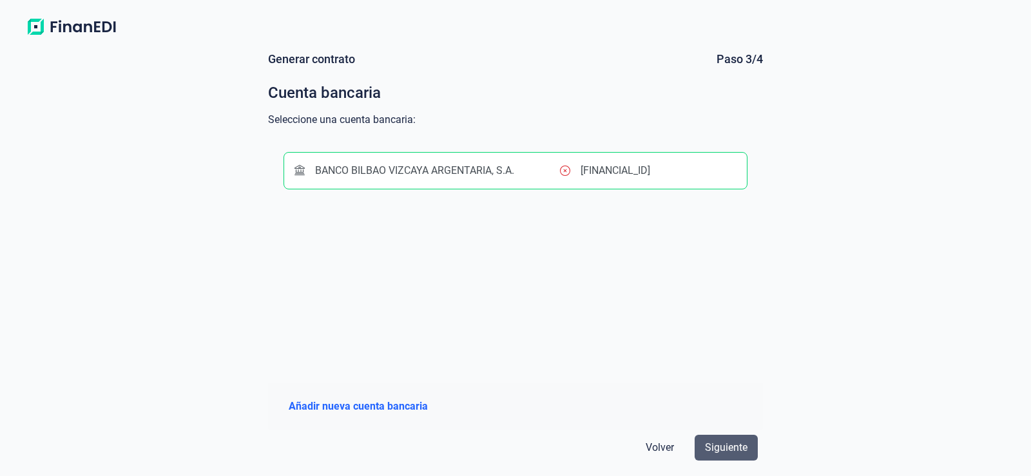
click at [729, 447] on span "Siguiente" at bounding box center [726, 447] width 43 height 15
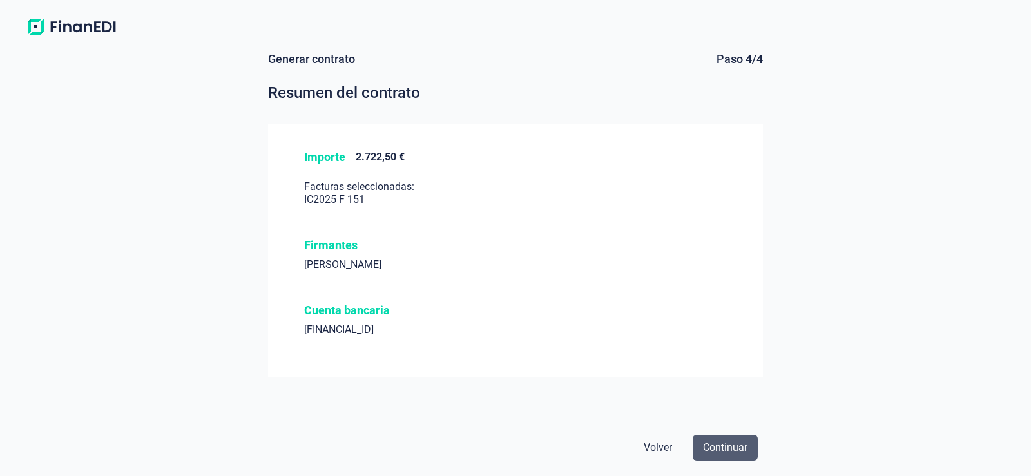
click at [719, 450] on span "Continuar" at bounding box center [725, 447] width 44 height 15
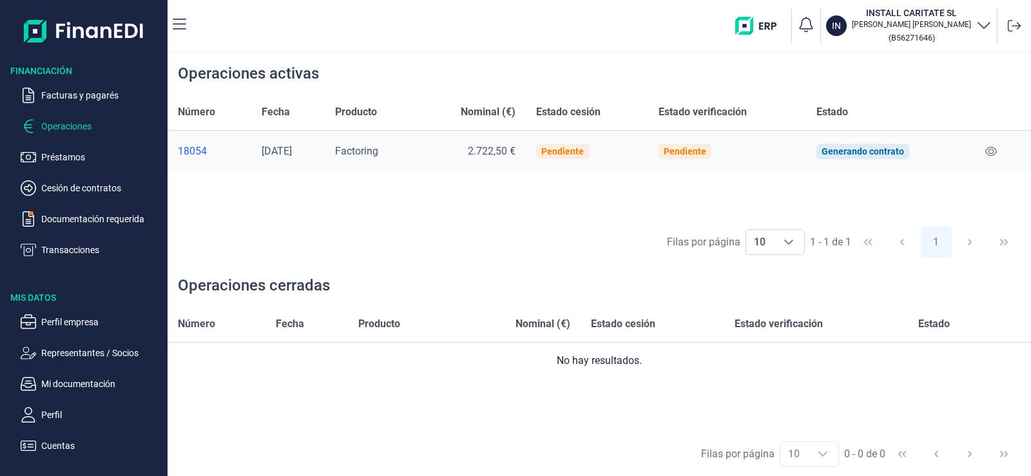
click at [868, 208] on div "Número Fecha Producto Nominal (€) Estado cesión Estado verificación Estado 1805…" at bounding box center [599, 157] width 863 height 126
click at [68, 130] on p "Operaciones" at bounding box center [101, 126] width 121 height 15
click at [68, 128] on p "Operaciones" at bounding box center [101, 126] width 121 height 15
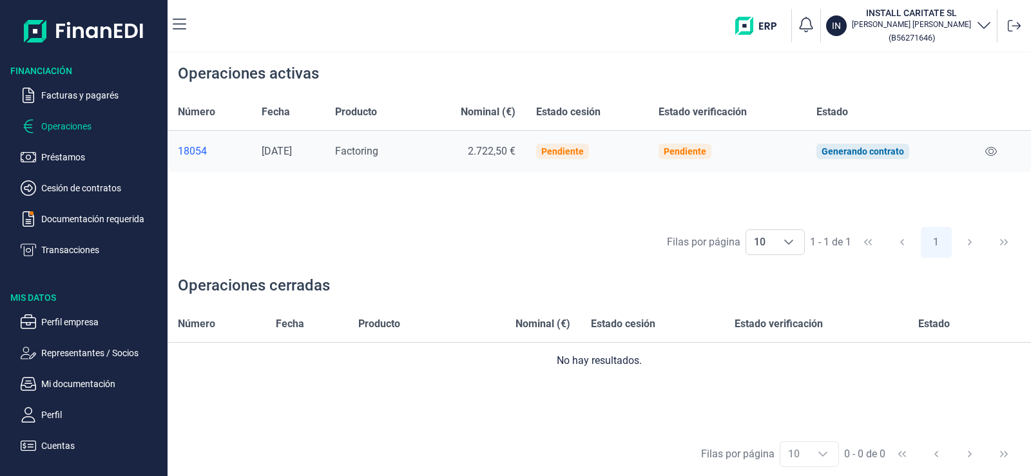
click at [68, 128] on p "Operaciones" at bounding box center [101, 126] width 121 height 15
click at [77, 96] on p "Facturas y pagarés" at bounding box center [101, 95] width 121 height 15
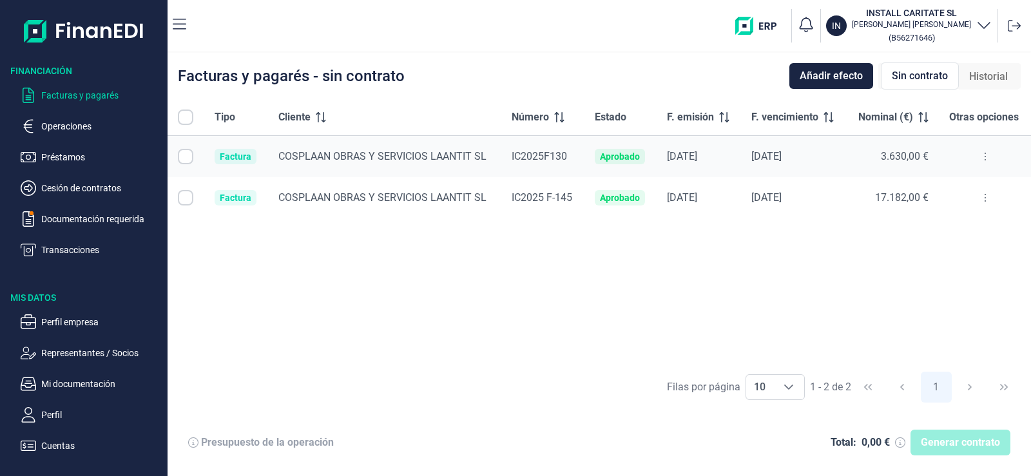
checkbox input "true"
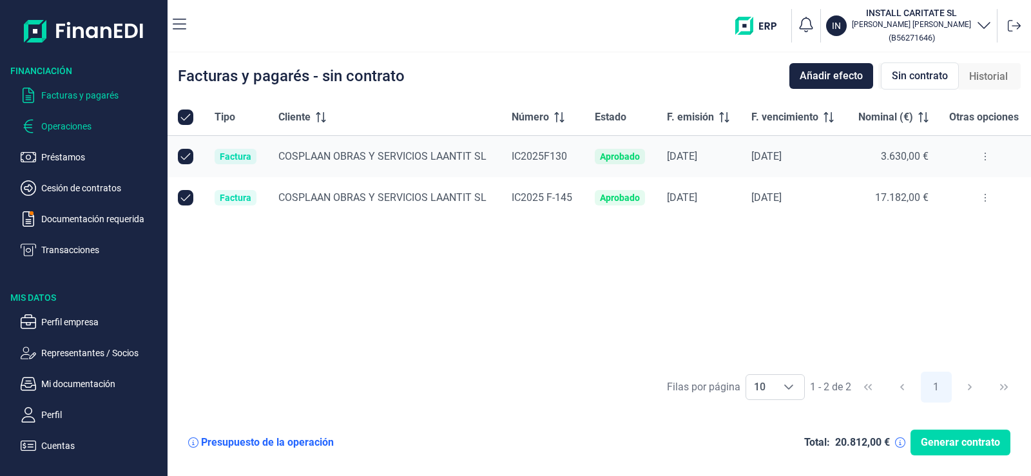
click at [59, 123] on p "Operaciones" at bounding box center [101, 126] width 121 height 15
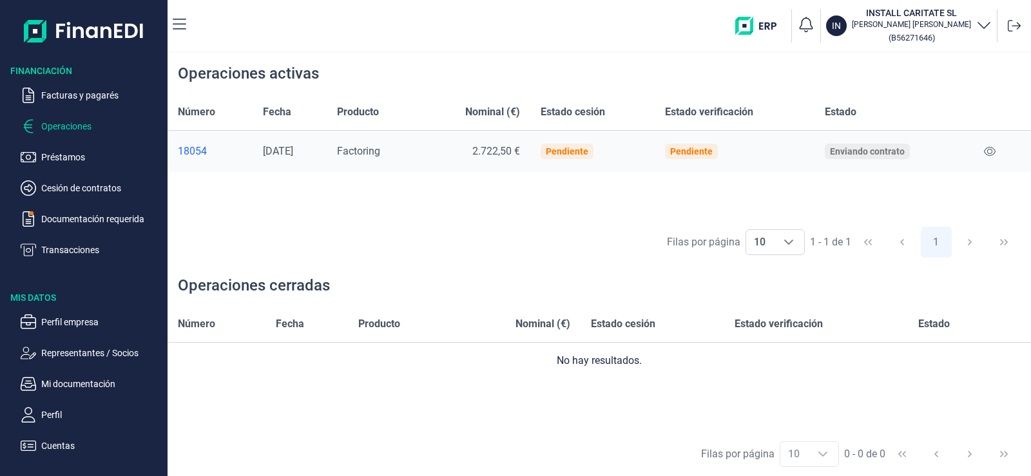
click at [313, 215] on div "Número Fecha Producto Nominal (€) Estado cesión Estado verificación Estado 1805…" at bounding box center [599, 157] width 863 height 126
click at [61, 222] on p "Documentación requerida" at bounding box center [101, 218] width 121 height 15
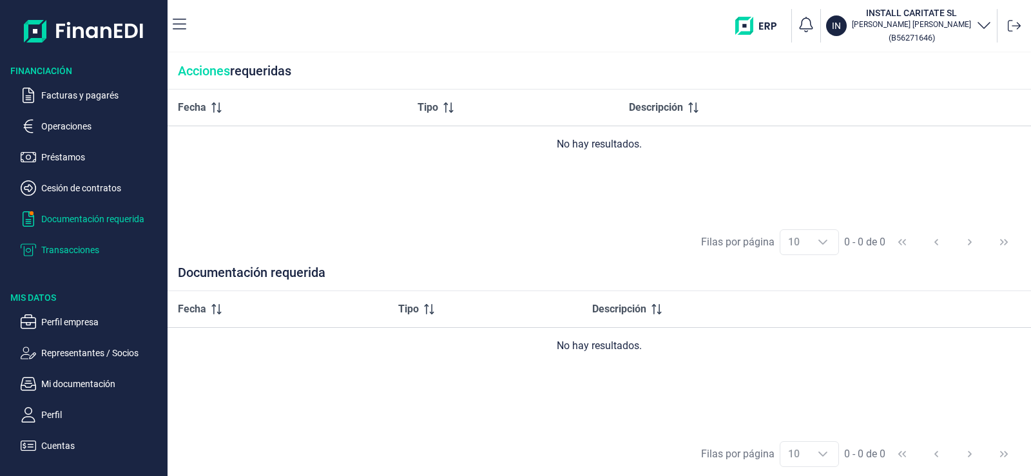
click at [88, 250] on p "Transacciones" at bounding box center [101, 249] width 121 height 15
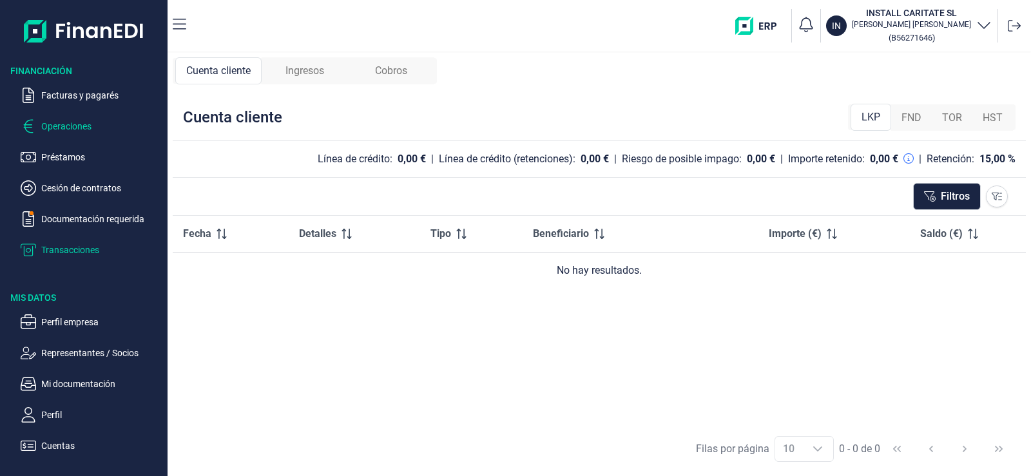
click at [69, 131] on p "Operaciones" at bounding box center [101, 126] width 121 height 15
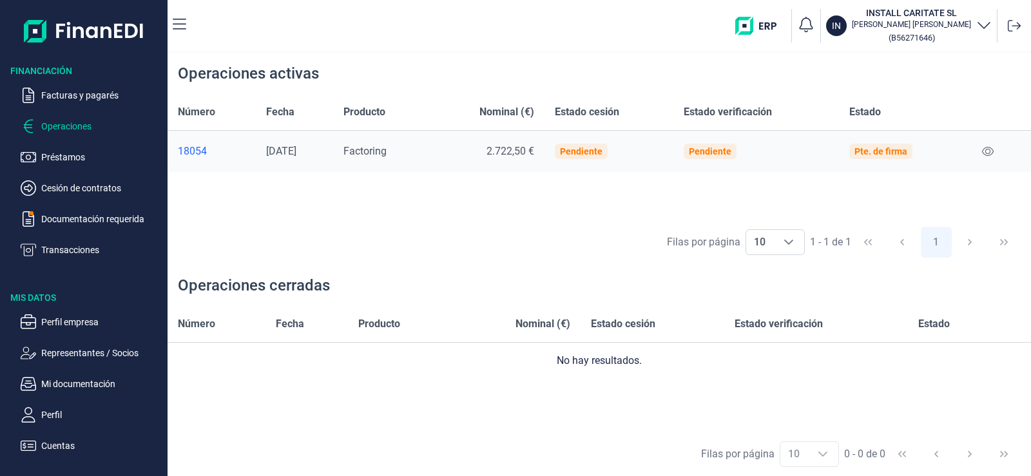
click at [610, 411] on div "Número Fecha Producto Nominal (€) Estado cesión Estado verificación Estado No h…" at bounding box center [599, 369] width 863 height 126
click at [590, 233] on div "Filas por página 10 10 10 1 - 1 de 1 1" at bounding box center [599, 242] width 863 height 44
click at [771, 24] on img "button" at bounding box center [760, 26] width 51 height 18
click at [552, 240] on div "Filas por página 10 10 10 1 - 1 de 1 1" at bounding box center [599, 242] width 863 height 44
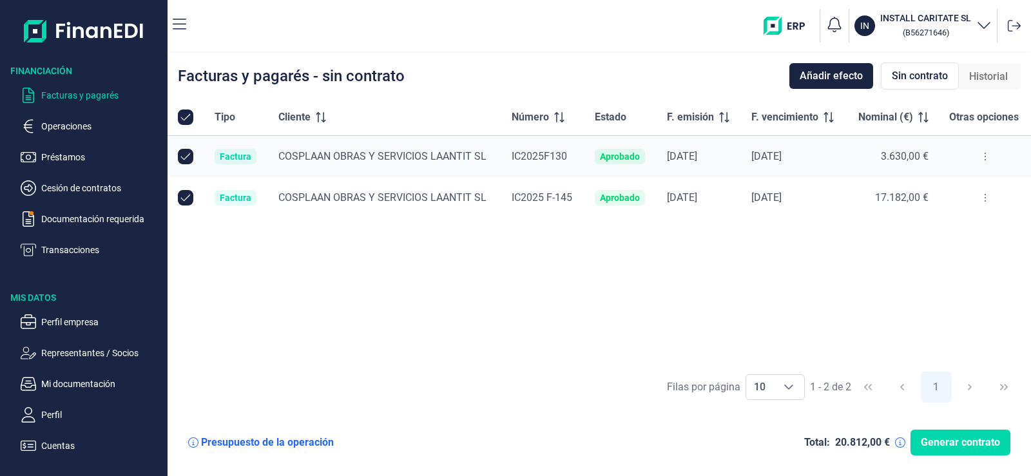
click at [984, 158] on icon at bounding box center [985, 156] width 3 height 10
click at [916, 238] on div "Tipo Cliente Número Estado F. emisión F. vencimiento Nominal (€) Otras opciones…" at bounding box center [599, 231] width 863 height 265
click at [367, 413] on div "Presupuesto de la operación Total: 20.812,00 € Generar contrato" at bounding box center [599, 442] width 863 height 67
click at [1019, 28] on icon at bounding box center [1014, 25] width 13 height 13
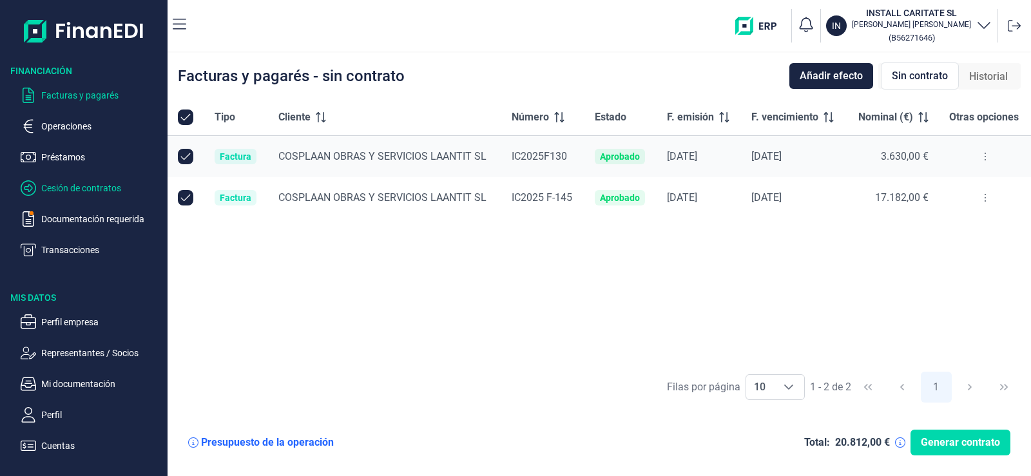
click at [85, 189] on p "Cesión de contratos" at bounding box center [101, 187] width 121 height 15
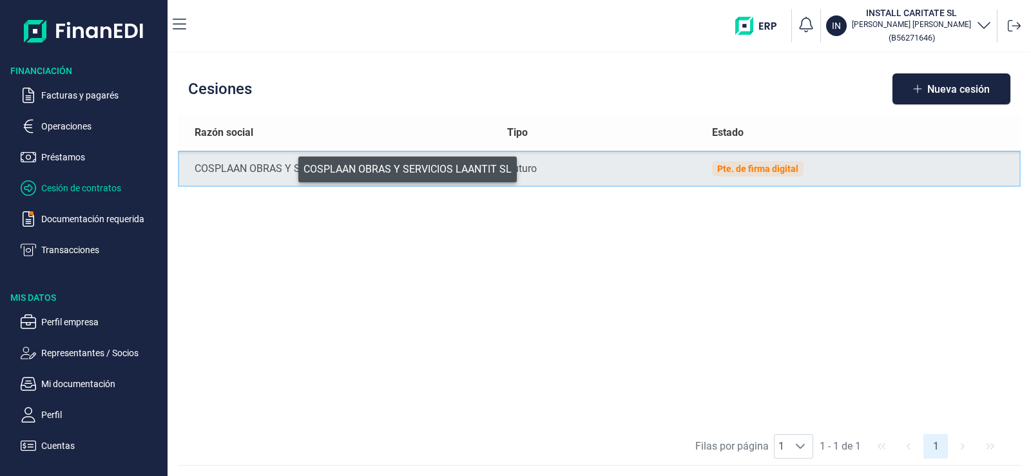
click at [289, 166] on div "COSPLAAN OBRAS Y SERVICIOS LAANTIT SL" at bounding box center [341, 168] width 292 height 15
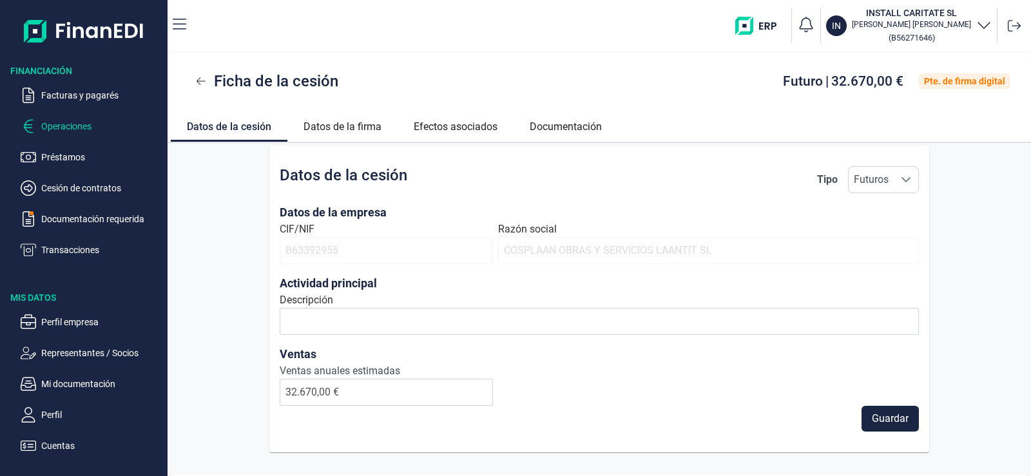
click at [41, 126] on p "Operaciones" at bounding box center [101, 126] width 121 height 15
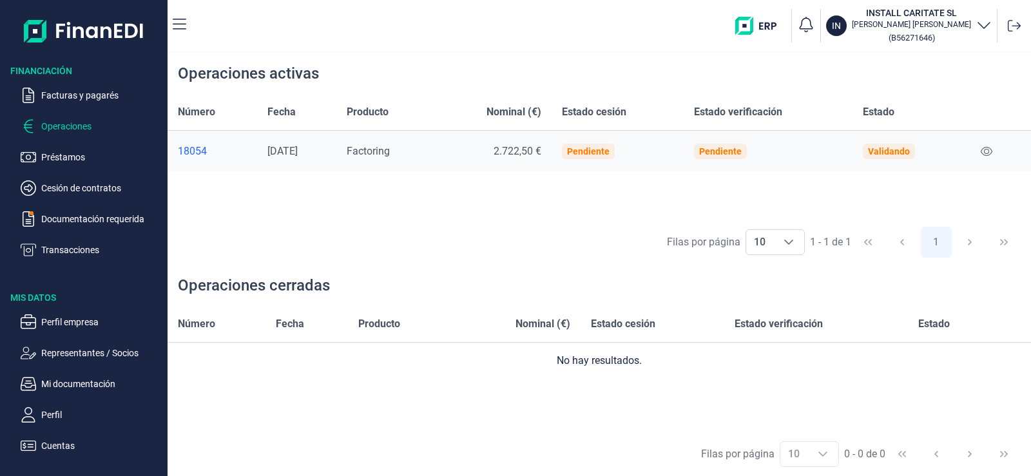
click at [874, 243] on div "Filas por página 10 10 10 1 - 1 de 1 1" at bounding box center [599, 242] width 863 height 44
click at [537, 235] on div "Filas por página 10 10 10 1 - 1 de 1 1" at bounding box center [599, 242] width 863 height 44
click at [455, 244] on div "Filas por página 10 10 10 1 - 1 de 1 1" at bounding box center [599, 242] width 863 height 44
click at [82, 102] on p "Facturas y pagarés" at bounding box center [101, 95] width 121 height 15
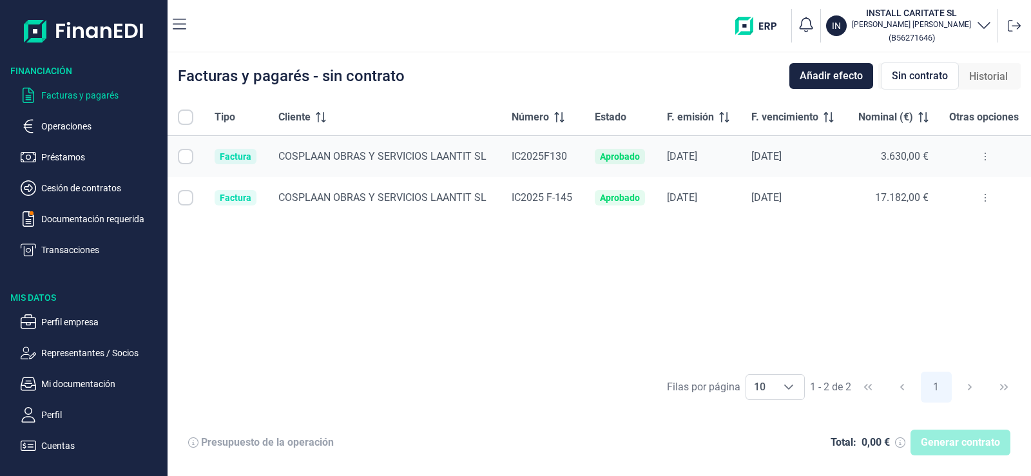
checkbox input "true"
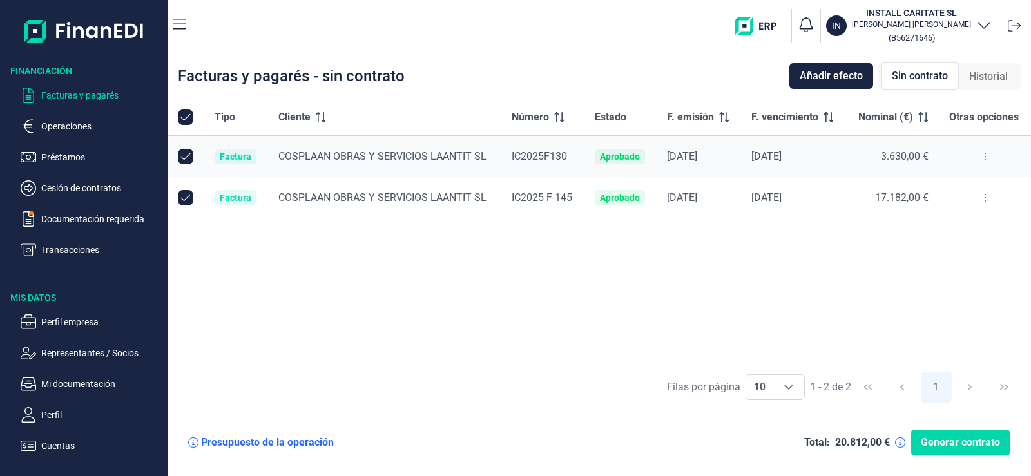
click at [188, 151] on input "Row Unselected null" at bounding box center [185, 156] width 15 height 15
checkbox input "false"
click at [188, 156] on input "Row Selected null" at bounding box center [185, 156] width 15 height 15
checkbox input "true"
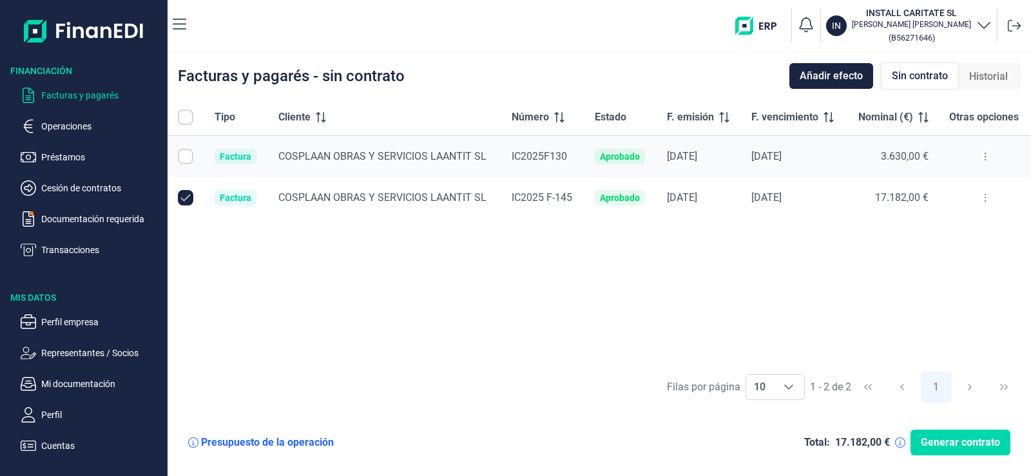
checkbox input "true"
click at [226, 157] on div "Factura" at bounding box center [236, 156] width 32 height 10
click at [990, 153] on button at bounding box center [985, 156] width 23 height 21
drag, startPoint x: 842, startPoint y: 353, endPoint x: 740, endPoint y: 303, distance: 112.7
click at [840, 348] on div "Tipo Cliente Número Estado F. emisión F. vencimiento Nominal (€) Otras opciones…" at bounding box center [599, 231] width 863 height 265
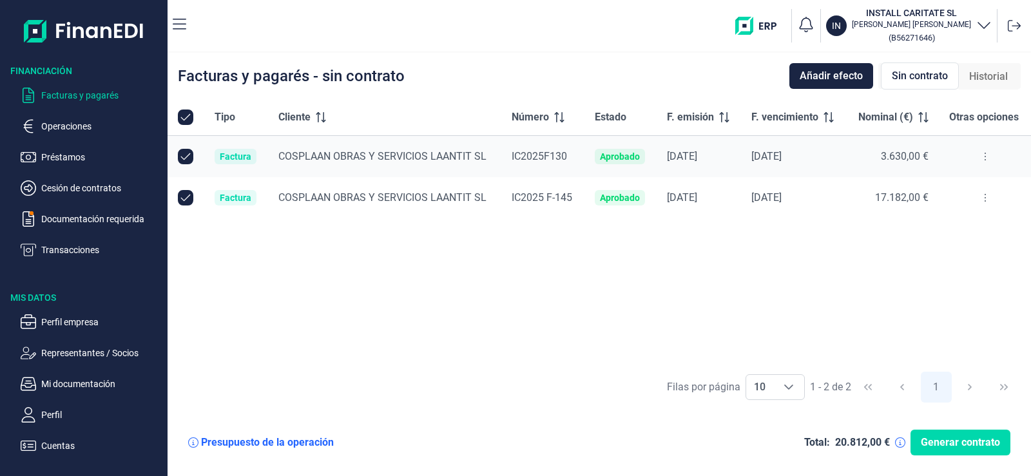
click at [291, 251] on div "Tipo Cliente Número Estado F. emisión F. vencimiento Nominal (€) Otras opciones…" at bounding box center [599, 231] width 863 height 265
click at [229, 161] on div "Factura" at bounding box center [236, 156] width 32 height 10
click at [588, 273] on div "Tipo Cliente Número Estado F. emisión F. vencimiento Nominal (€) Otras opciones…" at bounding box center [599, 231] width 863 height 265
click at [923, 76] on span "Sin contrato" at bounding box center [920, 75] width 56 height 15
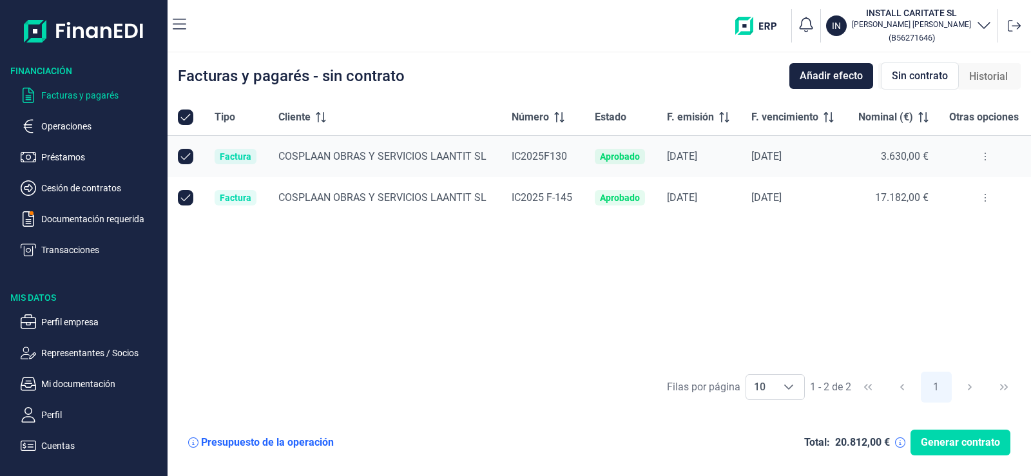
click at [1001, 73] on span "Historial" at bounding box center [988, 76] width 39 height 15
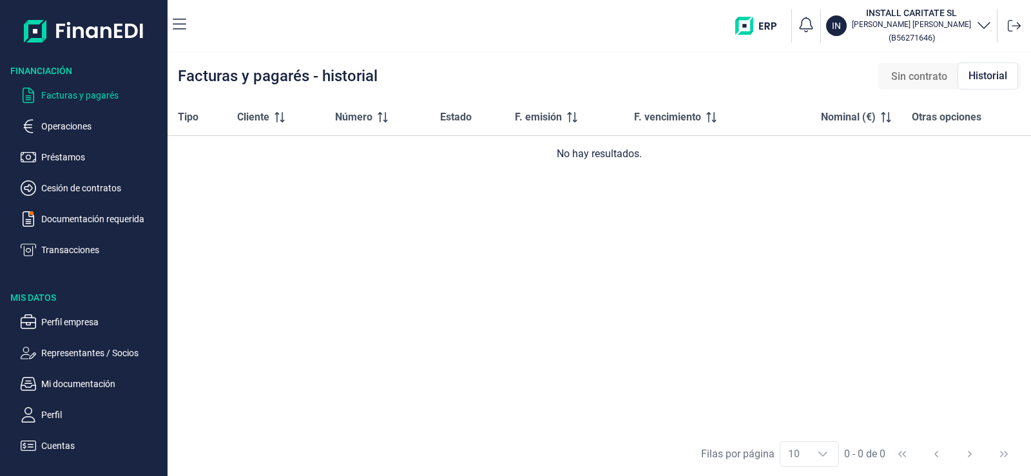
click at [1001, 73] on span "Historial" at bounding box center [987, 75] width 39 height 15
click at [933, 73] on span "Sin contrato" at bounding box center [919, 76] width 56 height 15
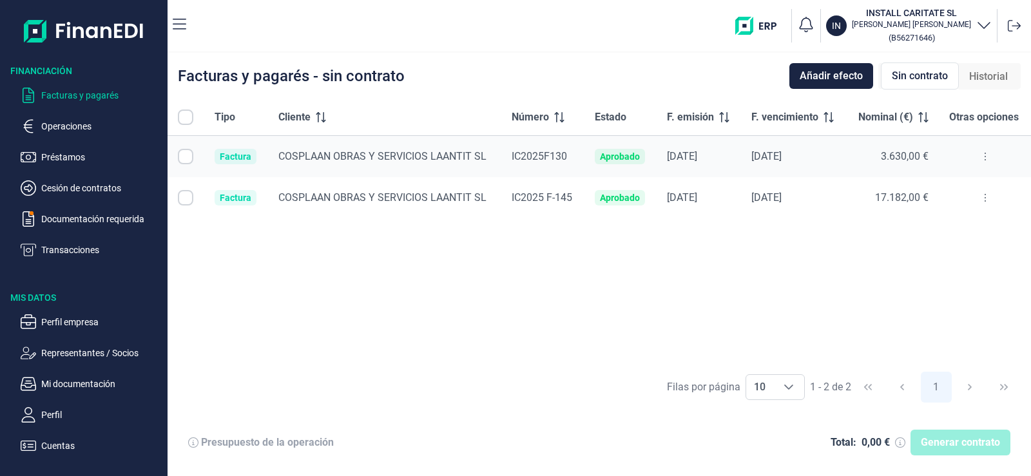
checkbox input "true"
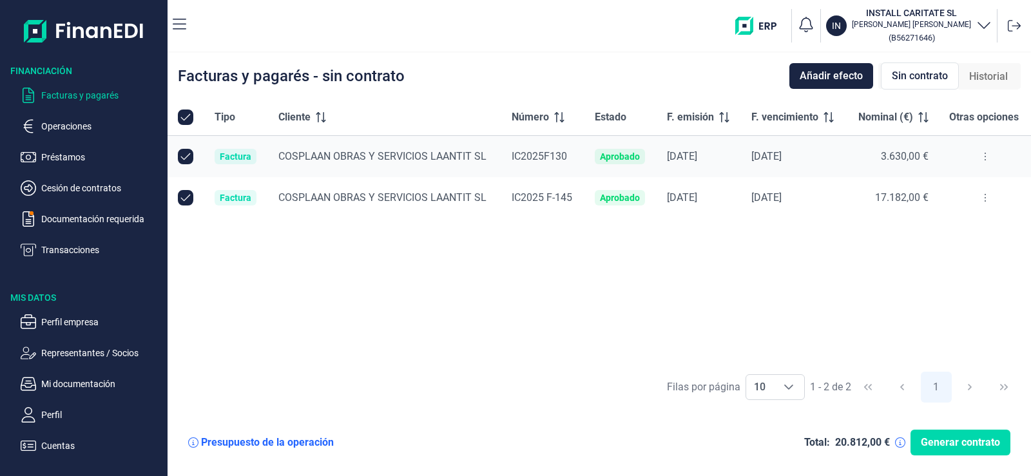
click at [183, 157] on input "Row Unselected null" at bounding box center [185, 156] width 15 height 15
checkbox input "false"
click at [186, 198] on input "Row Unselected null" at bounding box center [185, 197] width 15 height 15
checkbox input "false"
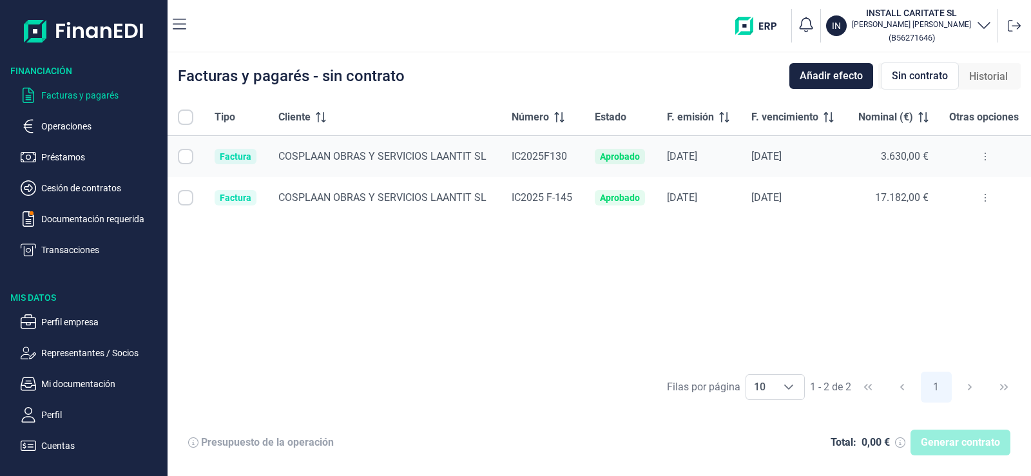
click at [959, 259] on div "Tipo Cliente Número Estado F. emisión F. vencimiento Nominal (€) Otras opciones…" at bounding box center [599, 231] width 863 height 265
click at [187, 159] on input "Row Selected null" at bounding box center [185, 156] width 15 height 15
checkbox input "true"
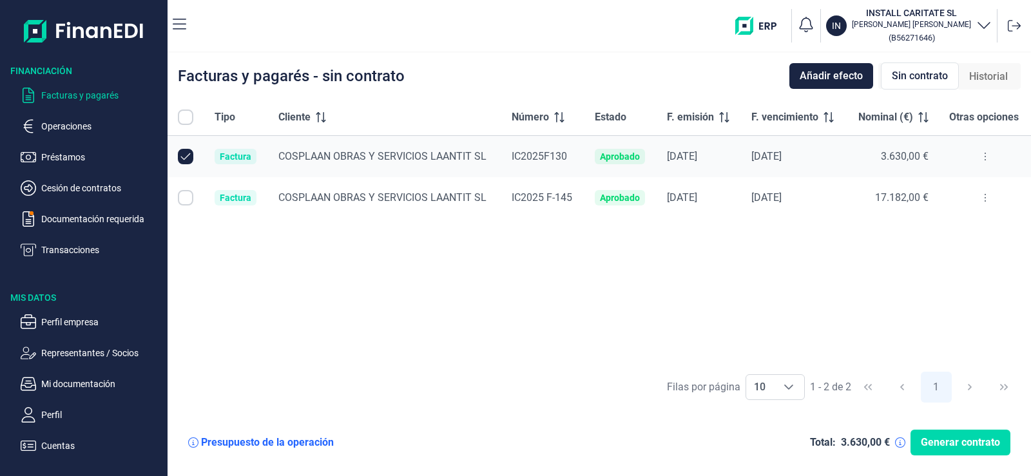
click at [180, 197] on input "Row Selected null" at bounding box center [185, 197] width 15 height 15
checkbox input "true"
click at [978, 443] on span "Generar contrato" at bounding box center [960, 442] width 79 height 15
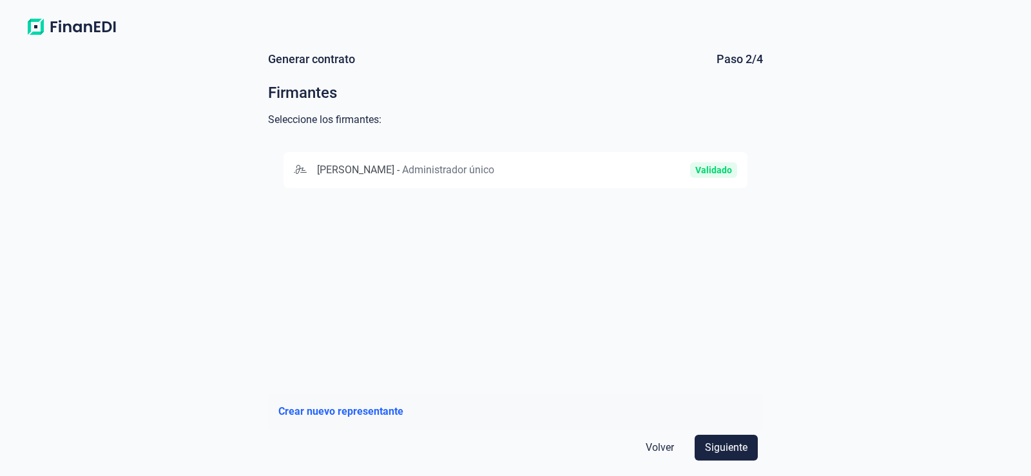
click at [494, 174] on span "Administrador único" at bounding box center [448, 170] width 92 height 12
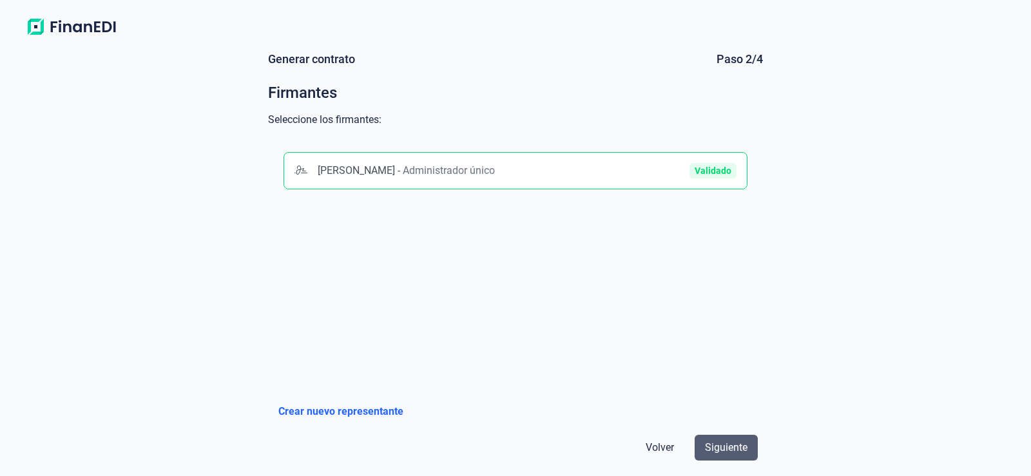
click at [726, 445] on span "Siguiente" at bounding box center [726, 447] width 43 height 15
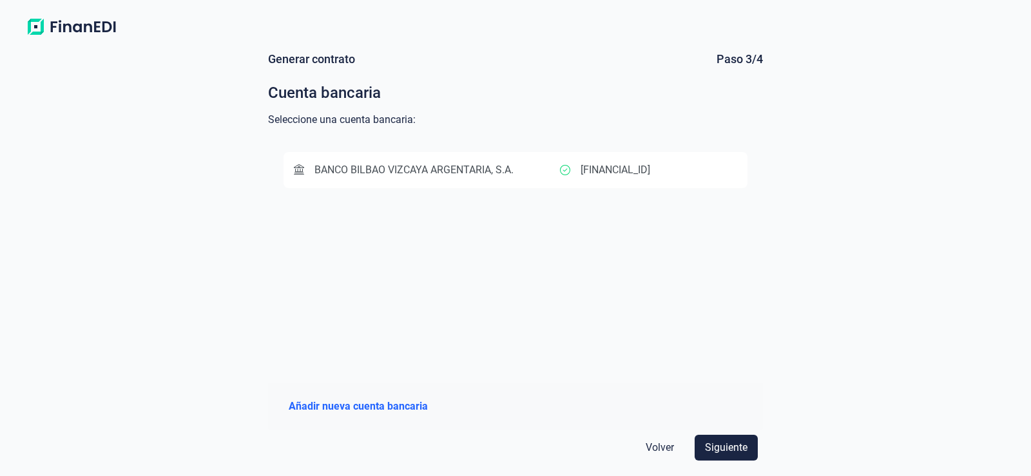
click at [726, 445] on span "Siguiente" at bounding box center [726, 447] width 43 height 15
click at [469, 171] on span "BANCO BILBAO VIZCAYA ARGENTARIA, S.A." at bounding box center [413, 170] width 199 height 12
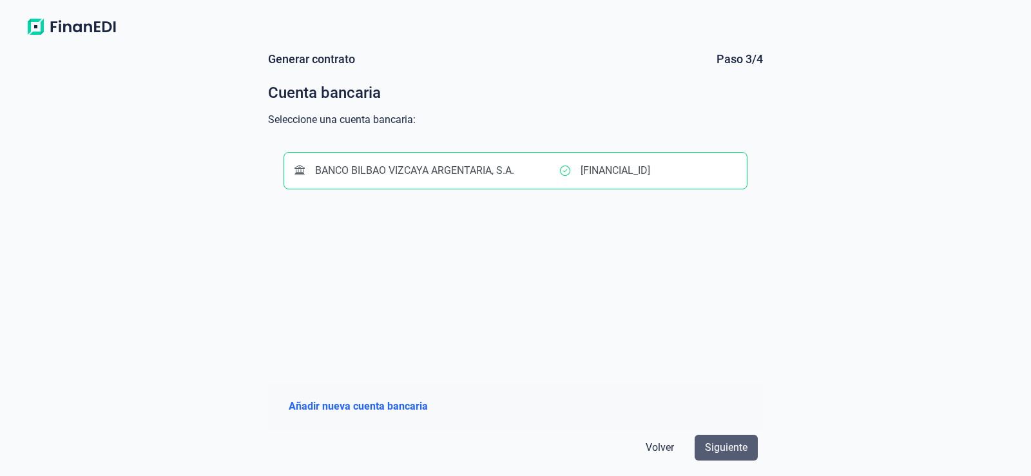
click at [756, 442] on button "Siguiente" at bounding box center [726, 448] width 63 height 26
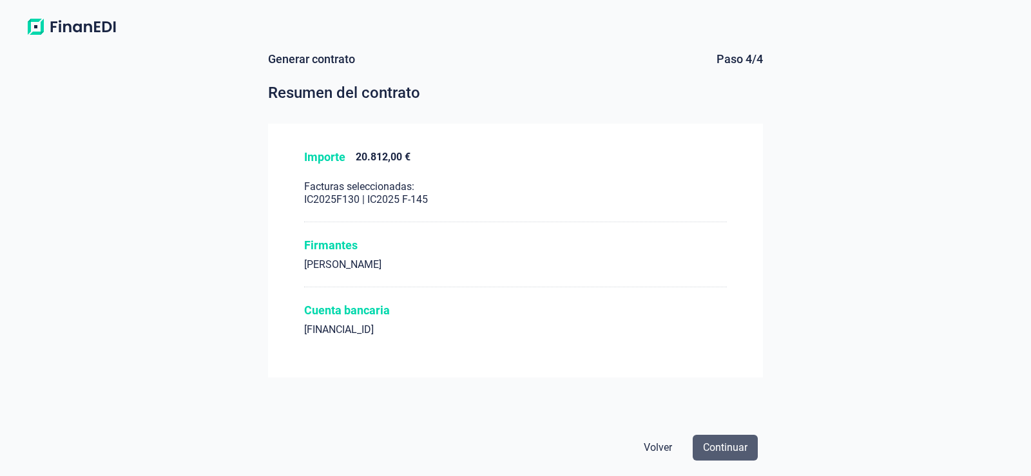
click at [721, 438] on button "Continuar" at bounding box center [725, 448] width 65 height 26
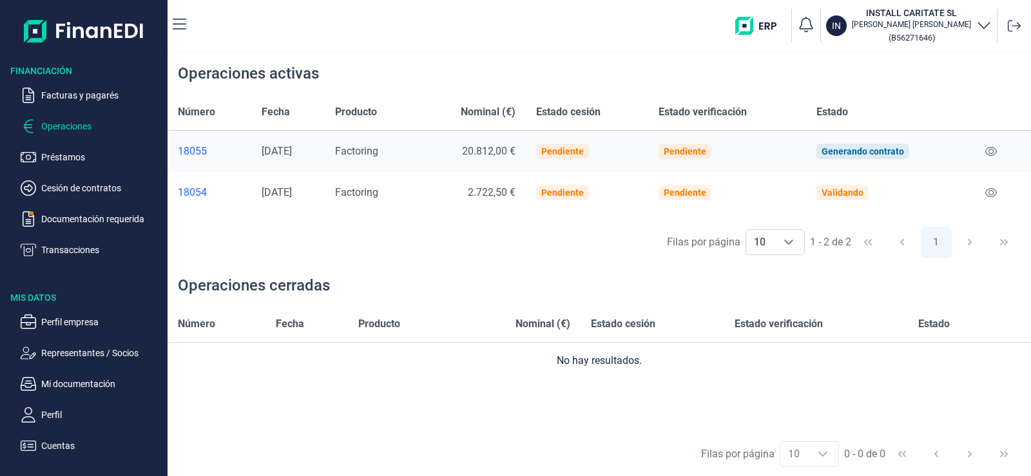
click at [539, 280] on div "Operaciones cerradas" at bounding box center [599, 285] width 863 height 41
click at [54, 127] on p "Operaciones" at bounding box center [101, 126] width 121 height 15
click at [557, 273] on div "Operaciones cerradas" at bounding box center [599, 285] width 863 height 41
click at [914, 192] on td "Validando" at bounding box center [888, 192] width 164 height 41
click at [559, 244] on div "Filas por página 10 10 10 1 - 2 de 2 1" at bounding box center [599, 242] width 863 height 44
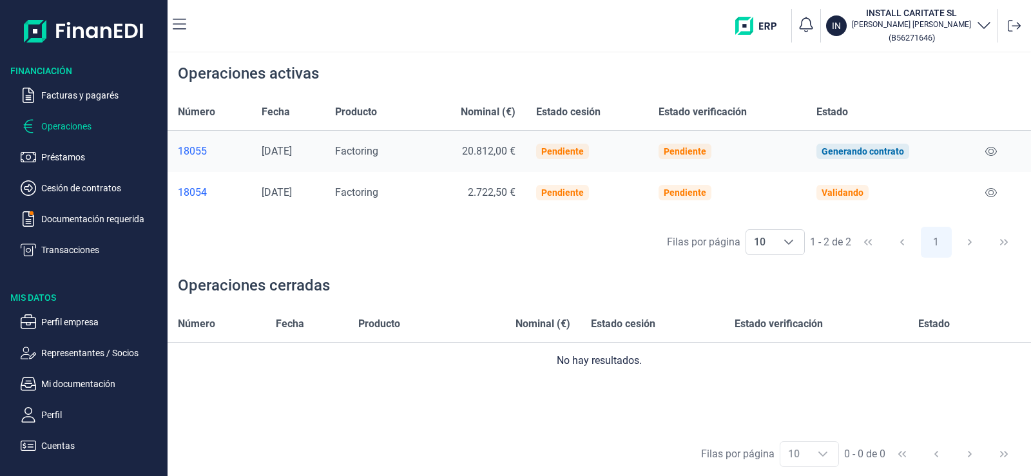
drag, startPoint x: 645, startPoint y: 273, endPoint x: 828, endPoint y: 89, distance: 259.7
click at [645, 273] on div "Operaciones cerradas" at bounding box center [599, 285] width 863 height 41
click at [866, 155] on div "Generando contrato" at bounding box center [863, 151] width 82 height 10
click at [769, 198] on td "Pendiente" at bounding box center [726, 192] width 157 height 41
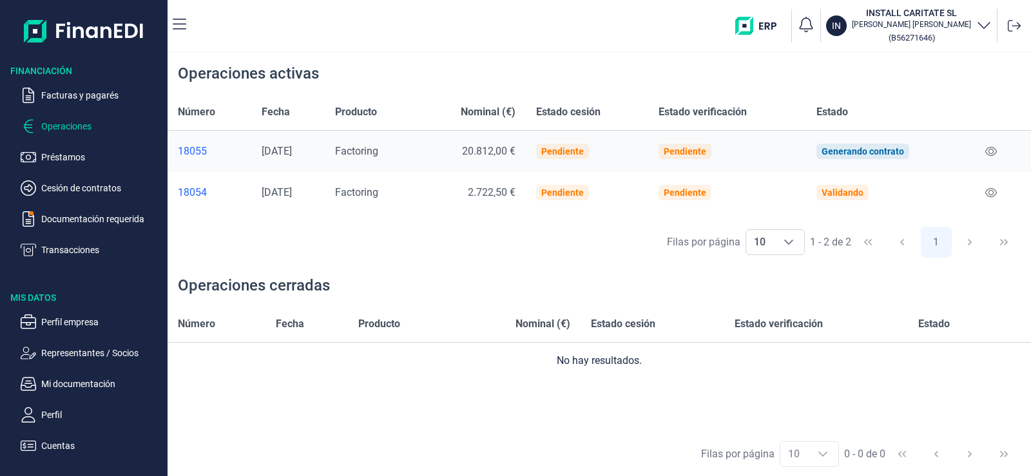
click at [54, 131] on p "Operaciones" at bounding box center [101, 126] width 121 height 15
click at [61, 100] on p "Facturas y pagarés" at bounding box center [101, 95] width 121 height 15
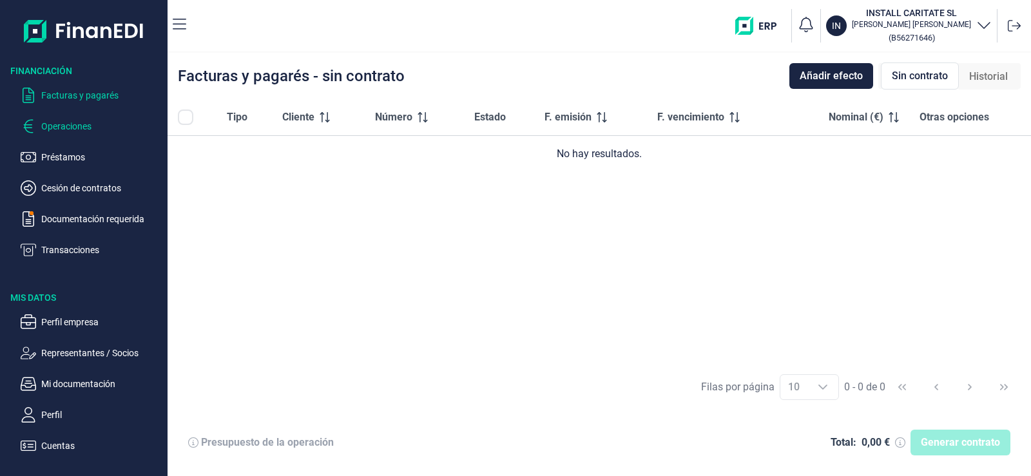
click at [68, 130] on p "Operaciones" at bounding box center [101, 126] width 121 height 15
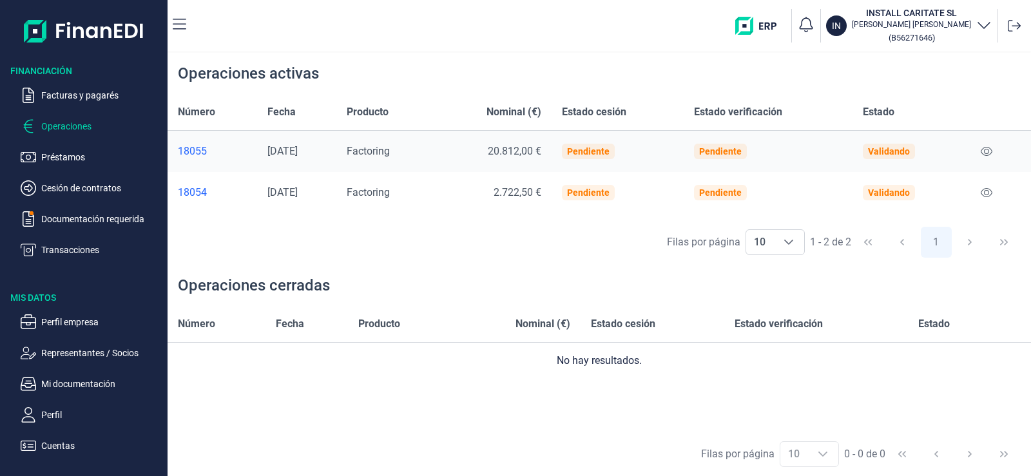
click at [308, 244] on div "Filas por página 10 10 10 1 - 2 de 2 1" at bounding box center [599, 242] width 863 height 44
click at [57, 158] on p "Préstamos" at bounding box center [101, 156] width 121 height 15
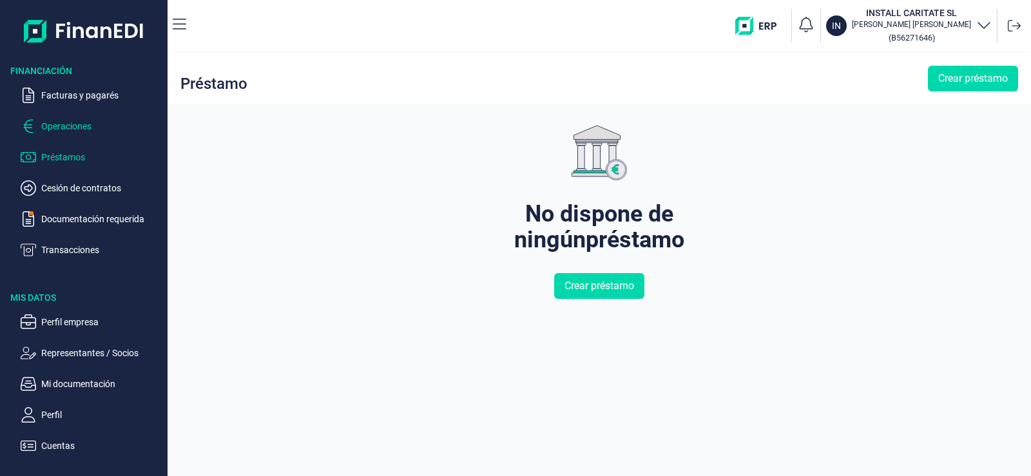
click at [66, 132] on p "Operaciones" at bounding box center [101, 126] width 121 height 15
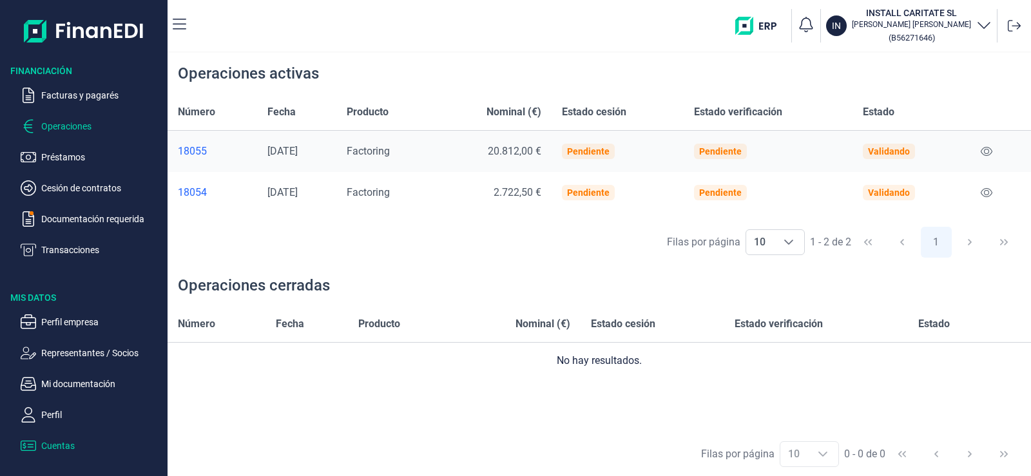
click at [59, 447] on p "Cuentas" at bounding box center [101, 445] width 121 height 15
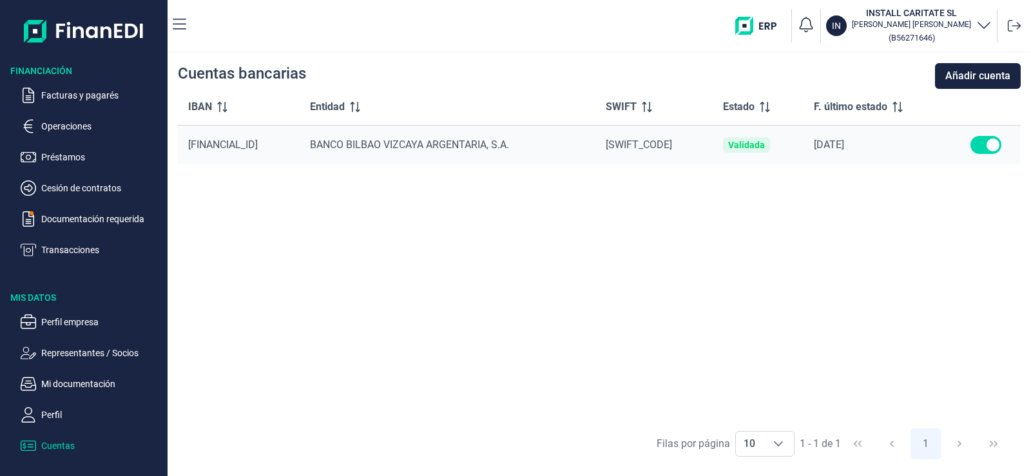
click at [419, 400] on div "IBAN Entidad SWIFT Estado F. último estado ES53 0182 8760 2202 0167 7790 BANCO …" at bounding box center [599, 255] width 843 height 332
click at [1016, 29] on icon at bounding box center [1014, 25] width 13 height 13
